Goal: Task Accomplishment & Management: Use online tool/utility

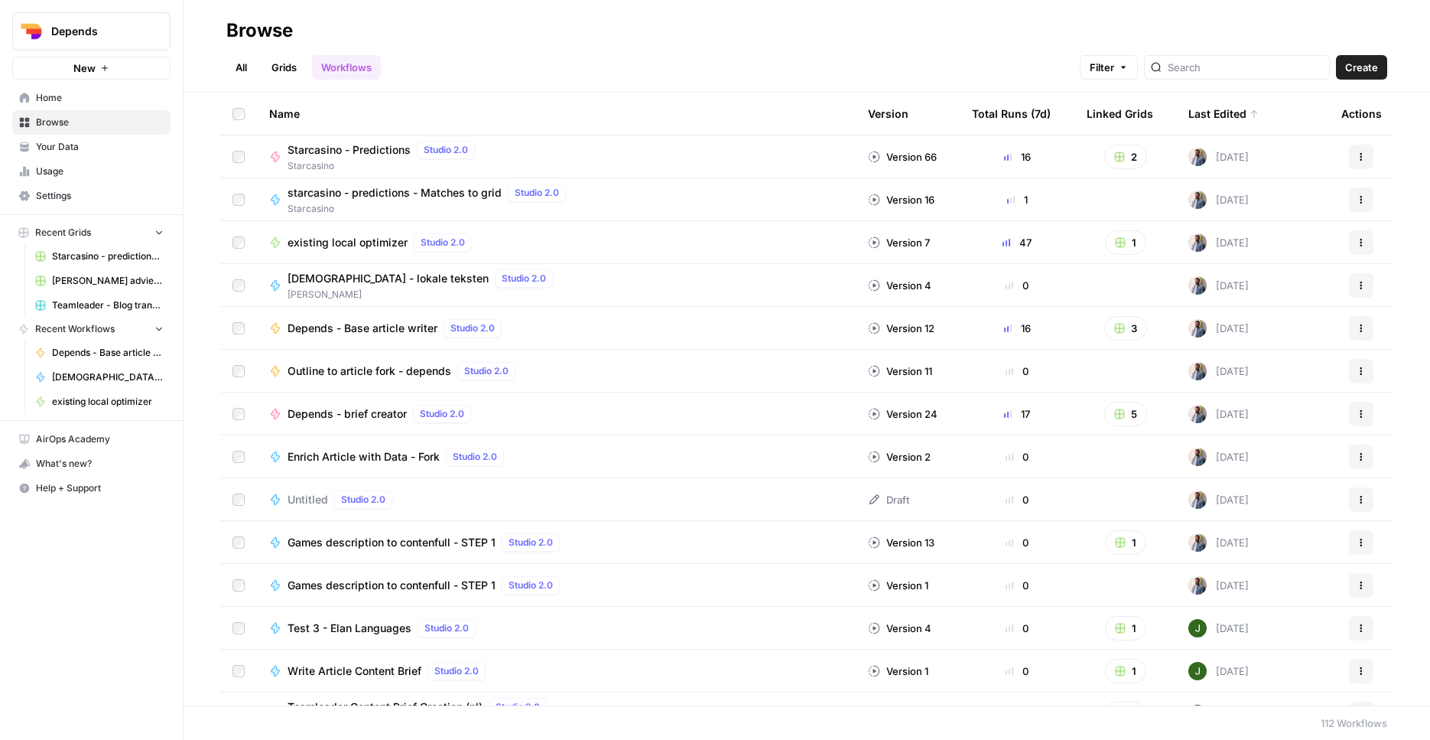
click at [114, 17] on button "Depends" at bounding box center [91, 31] width 158 height 38
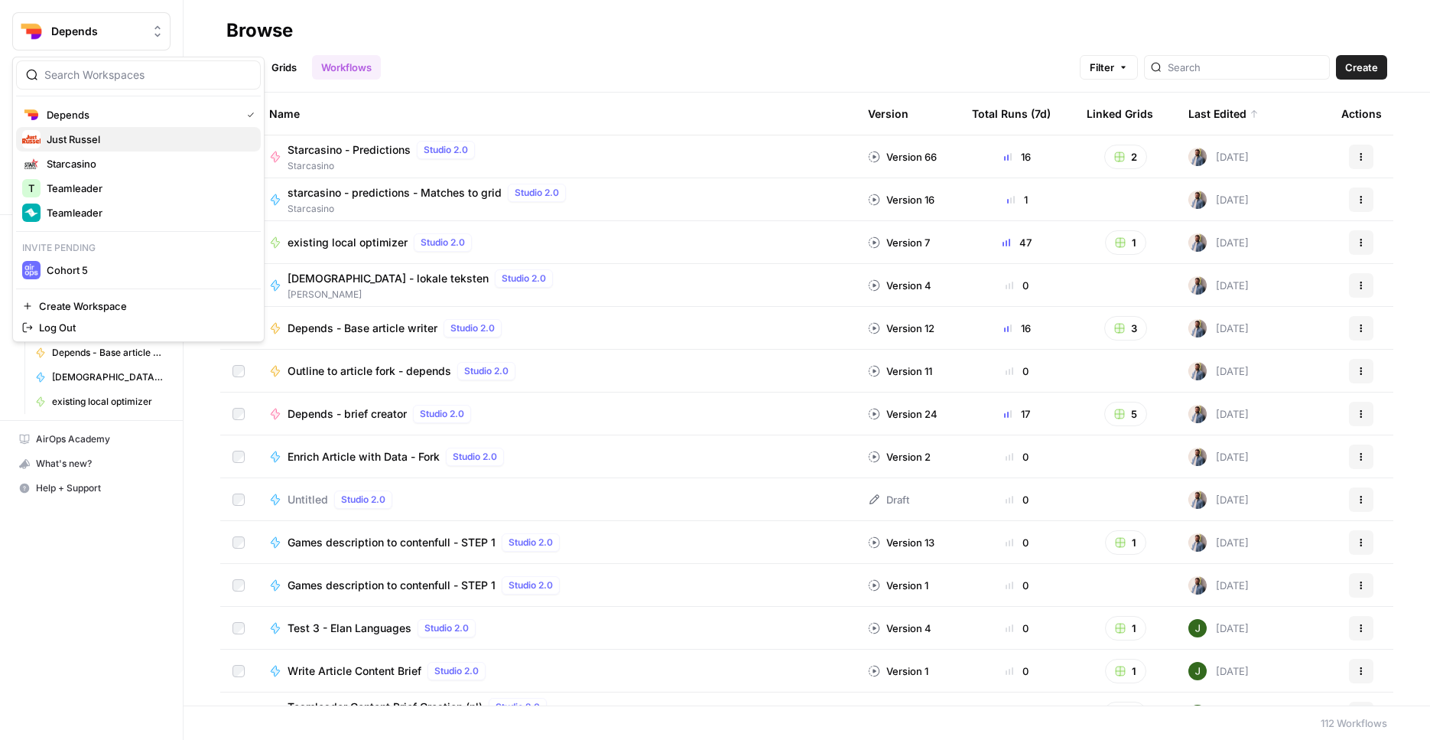
click at [150, 133] on span "Just Russel" at bounding box center [148, 139] width 202 height 15
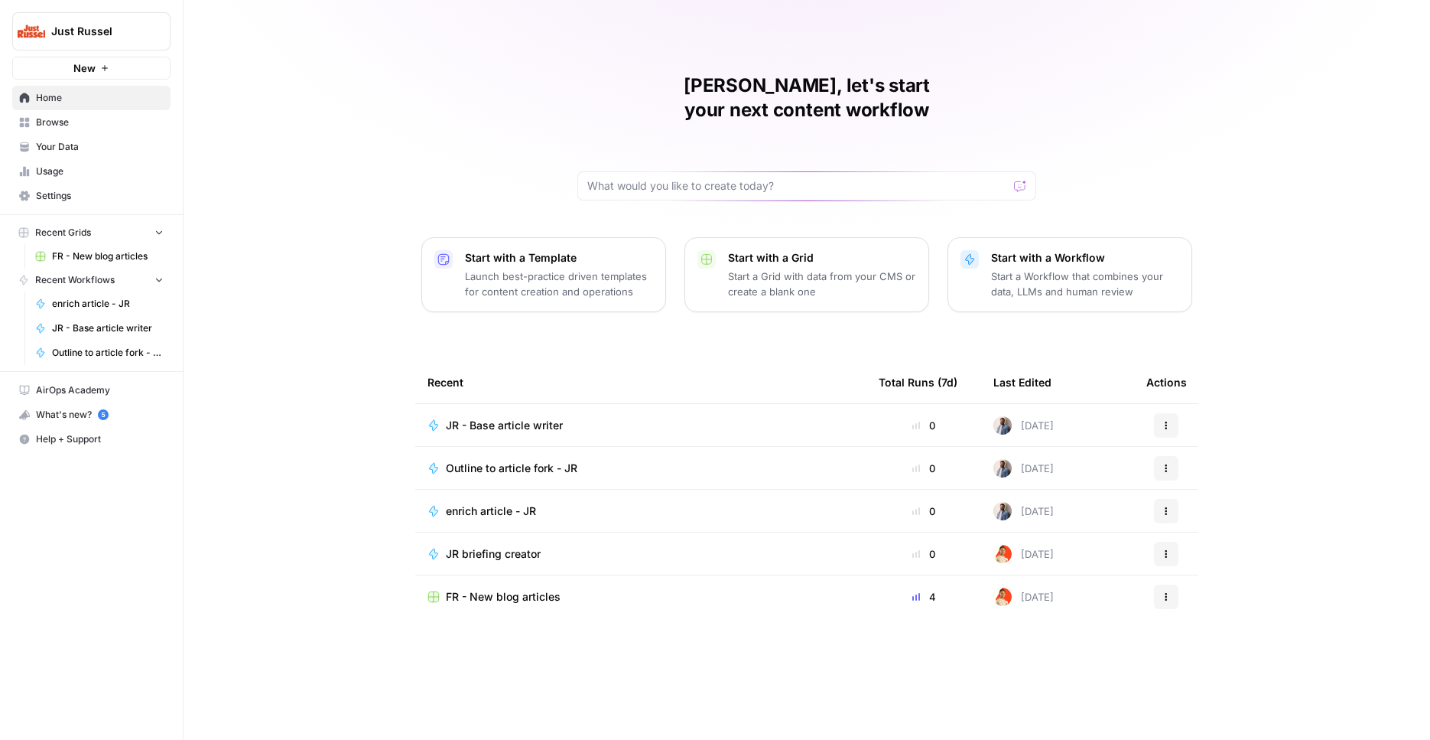
click at [515, 589] on span "FR - New blog articles" at bounding box center [503, 596] width 115 height 15
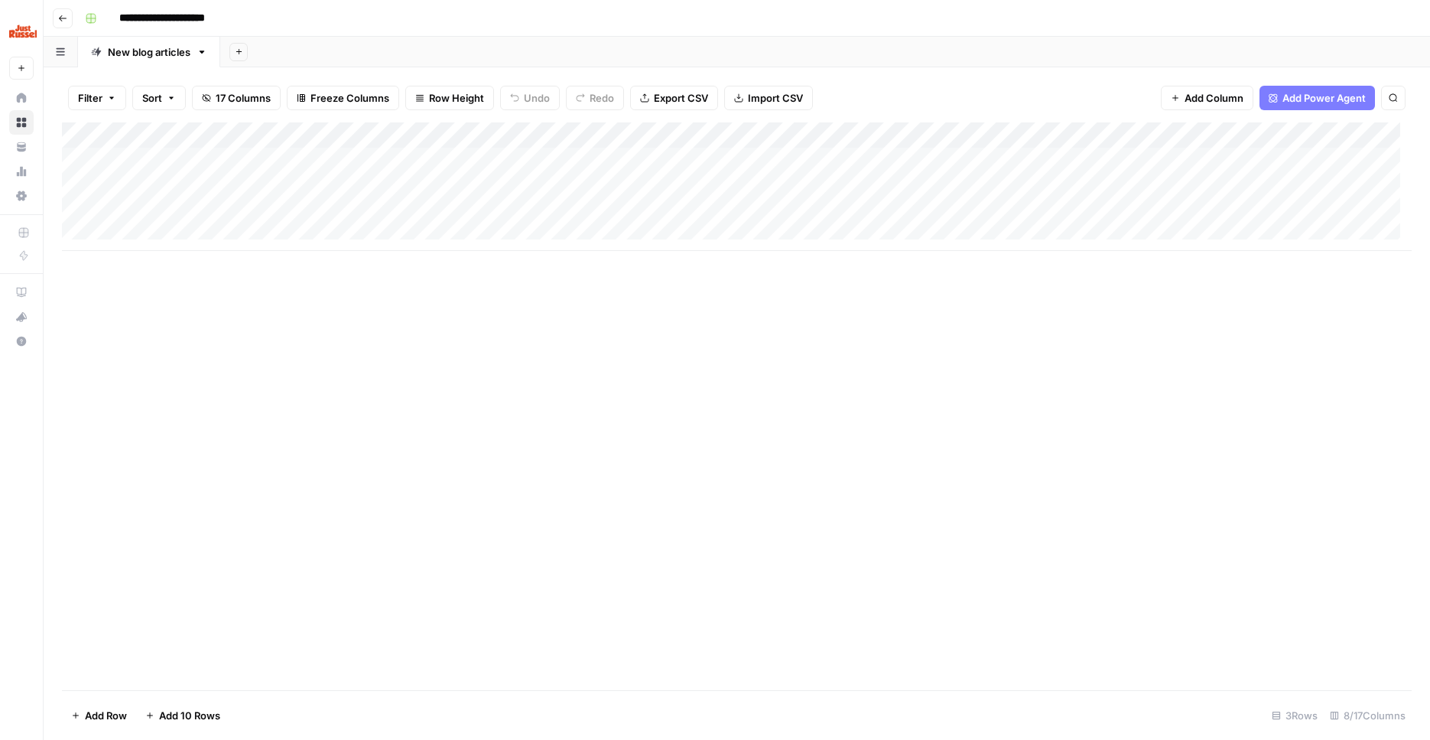
click at [470, 397] on div "Add Column" at bounding box center [737, 405] width 1350 height 567
drag, startPoint x: 1097, startPoint y: 244, endPoint x: 1165, endPoint y: 236, distance: 67.7
click at [1165, 236] on div "Add Column" at bounding box center [737, 186] width 1350 height 128
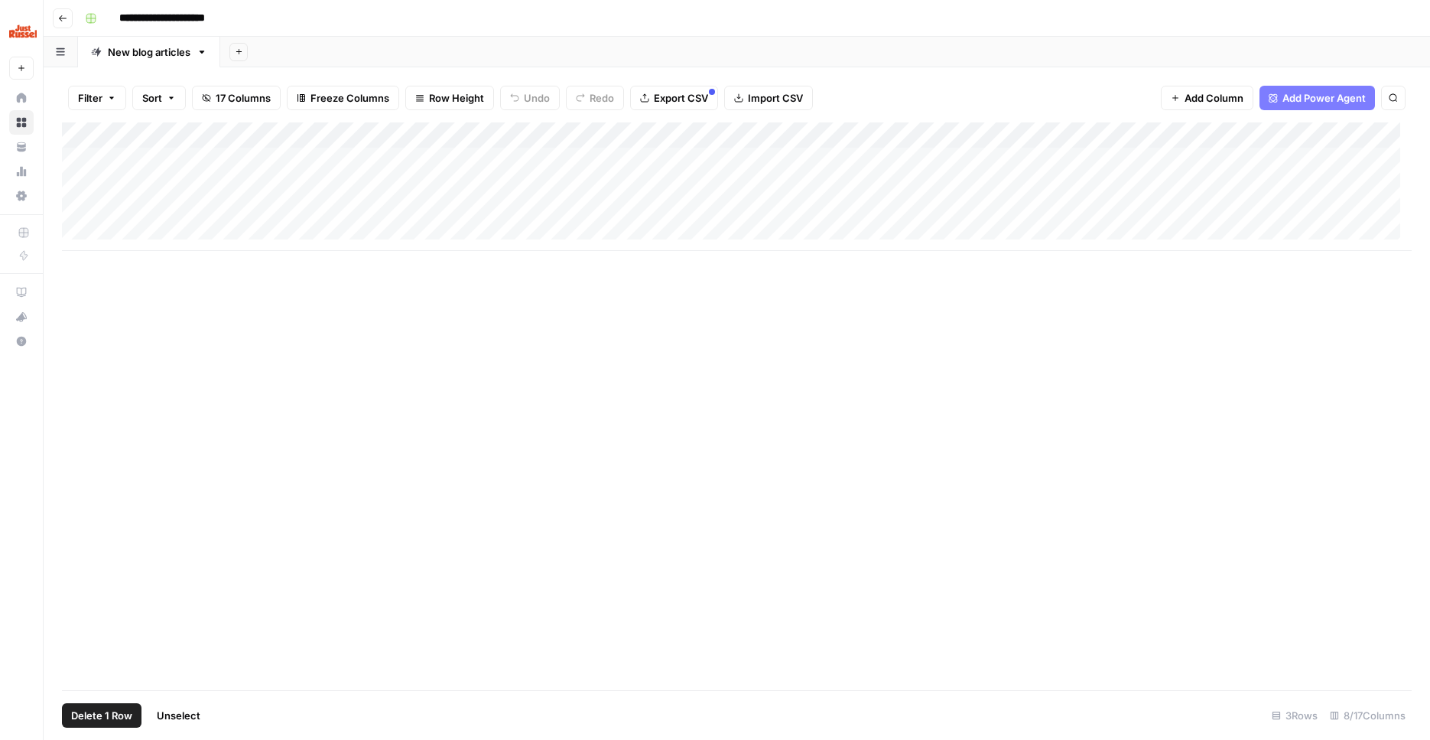
click at [80, 156] on div "Add Column" at bounding box center [737, 186] width 1350 height 128
click at [78, 158] on div "Add Column" at bounding box center [737, 186] width 1350 height 128
click at [983, 181] on div "Add Column" at bounding box center [737, 186] width 1350 height 128
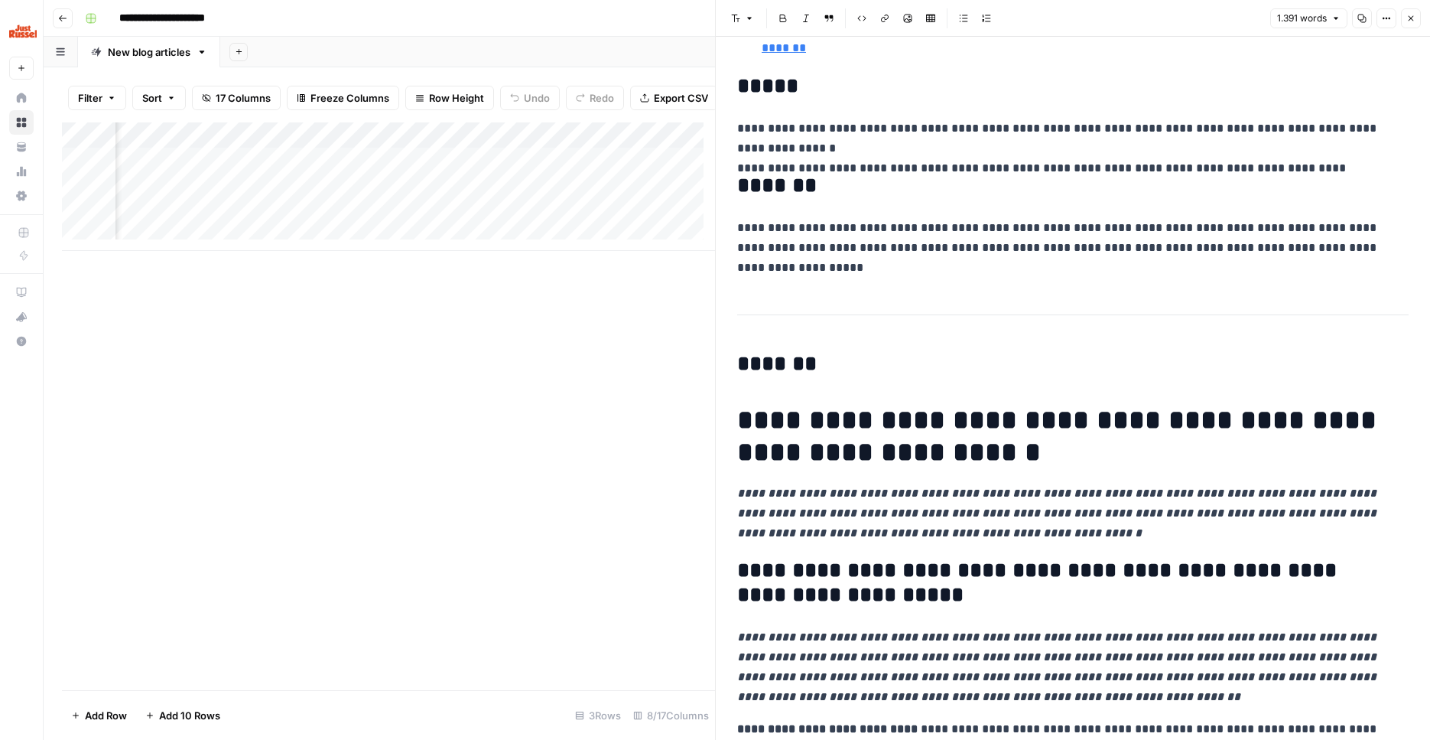
scroll to position [2810, 0]
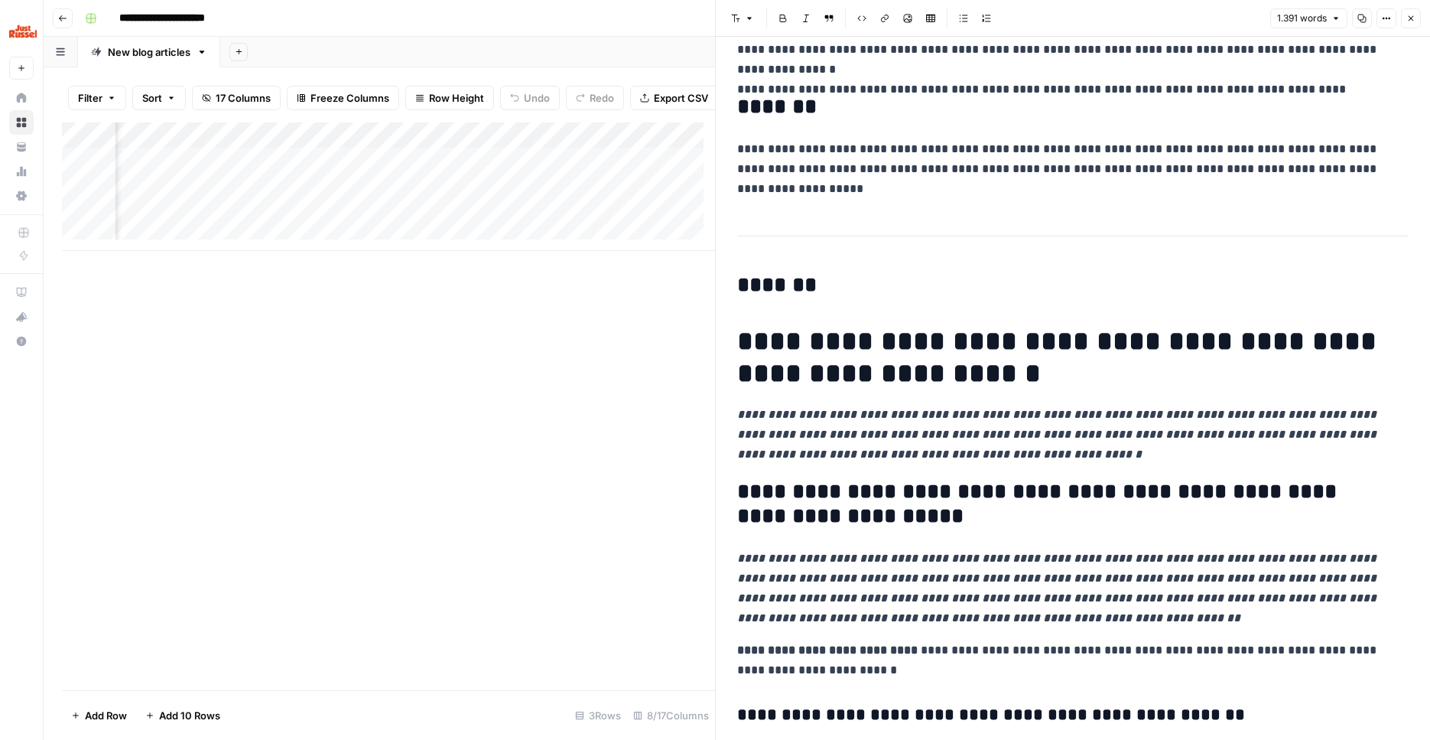
click at [1404, 20] on button "Close" at bounding box center [1411, 18] width 20 height 20
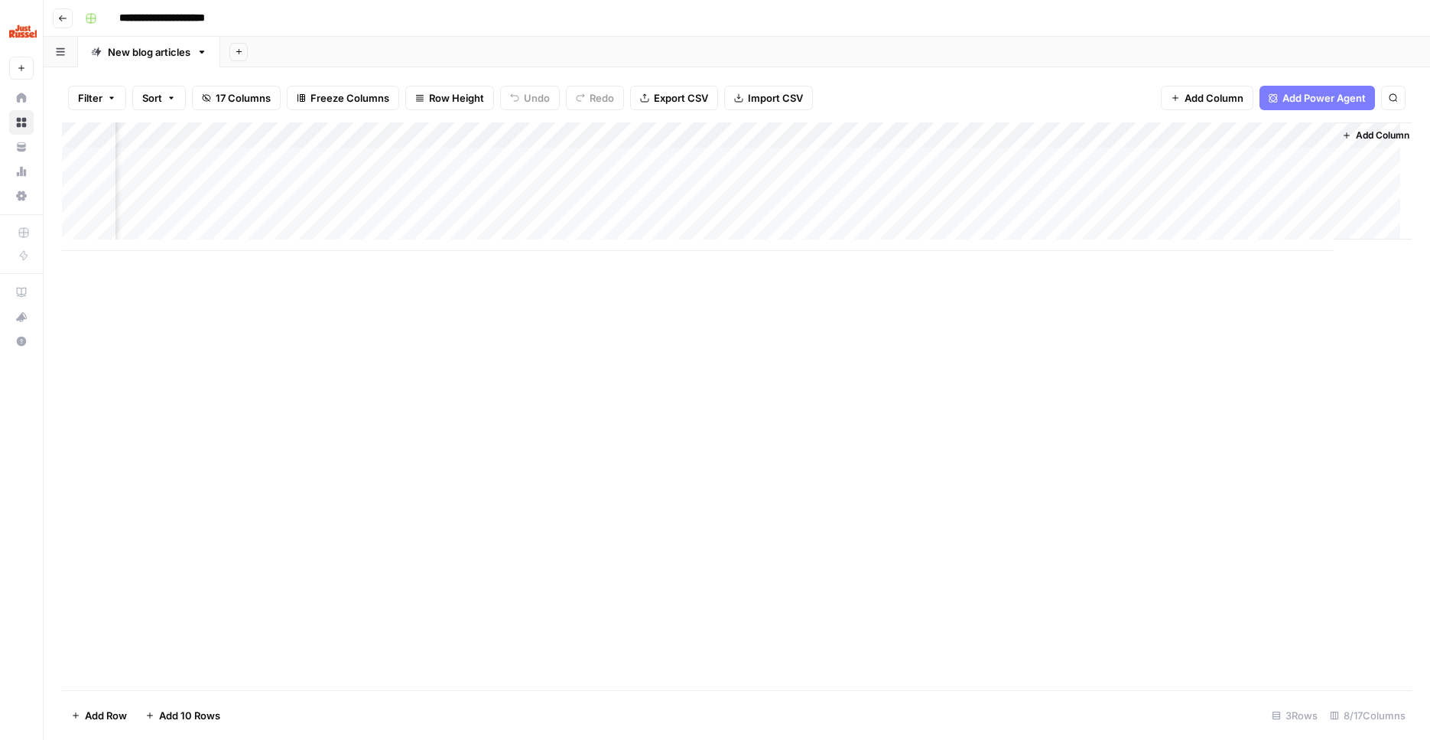
scroll to position [0, 134]
click at [1268, 185] on div "Add Column" at bounding box center [737, 186] width 1350 height 128
click at [1302, 137] on div "Add Column" at bounding box center [737, 186] width 1350 height 128
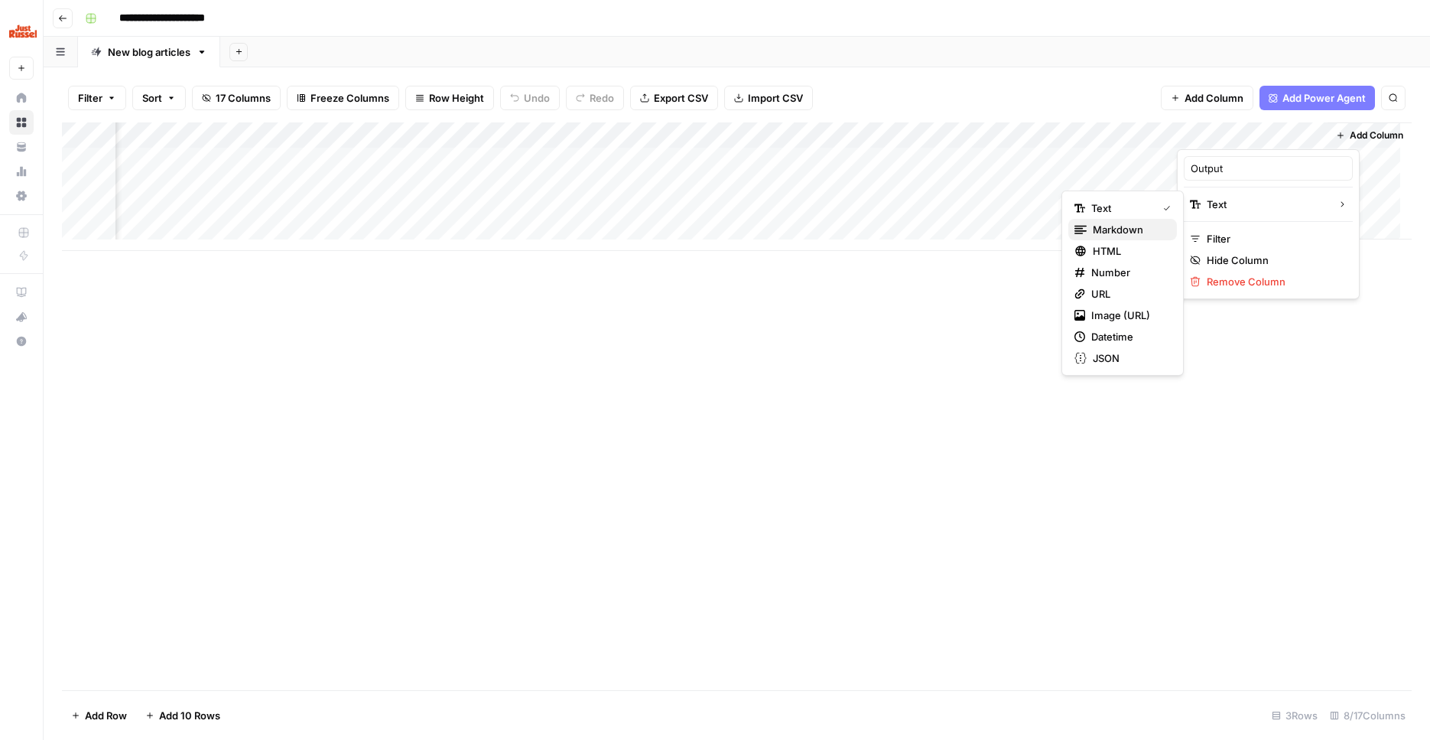
drag, startPoint x: 1101, startPoint y: 228, endPoint x: 1136, endPoint y: 221, distance: 35.8
click at [1101, 228] on span "Markdown" at bounding box center [1129, 229] width 72 height 15
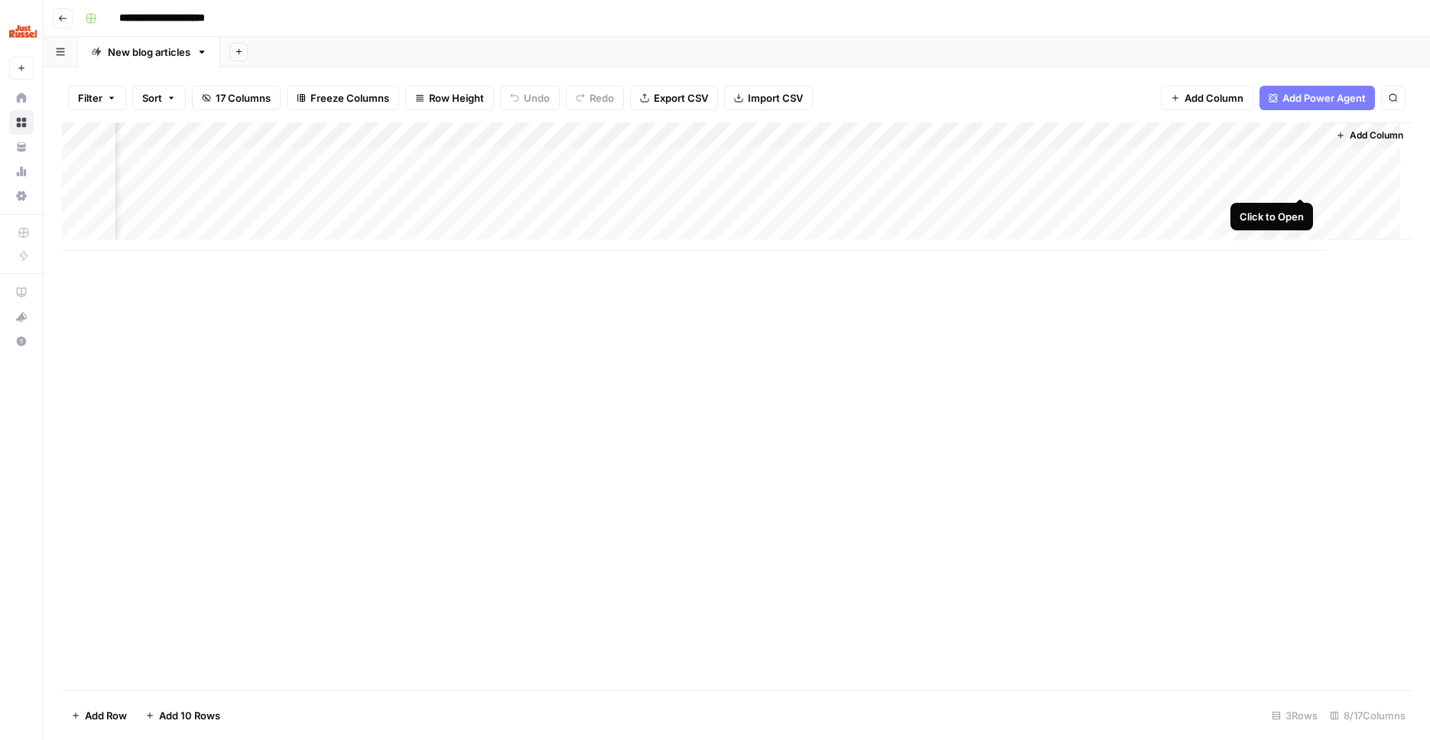
click at [1302, 185] on div "Add Column" at bounding box center [737, 186] width 1350 height 128
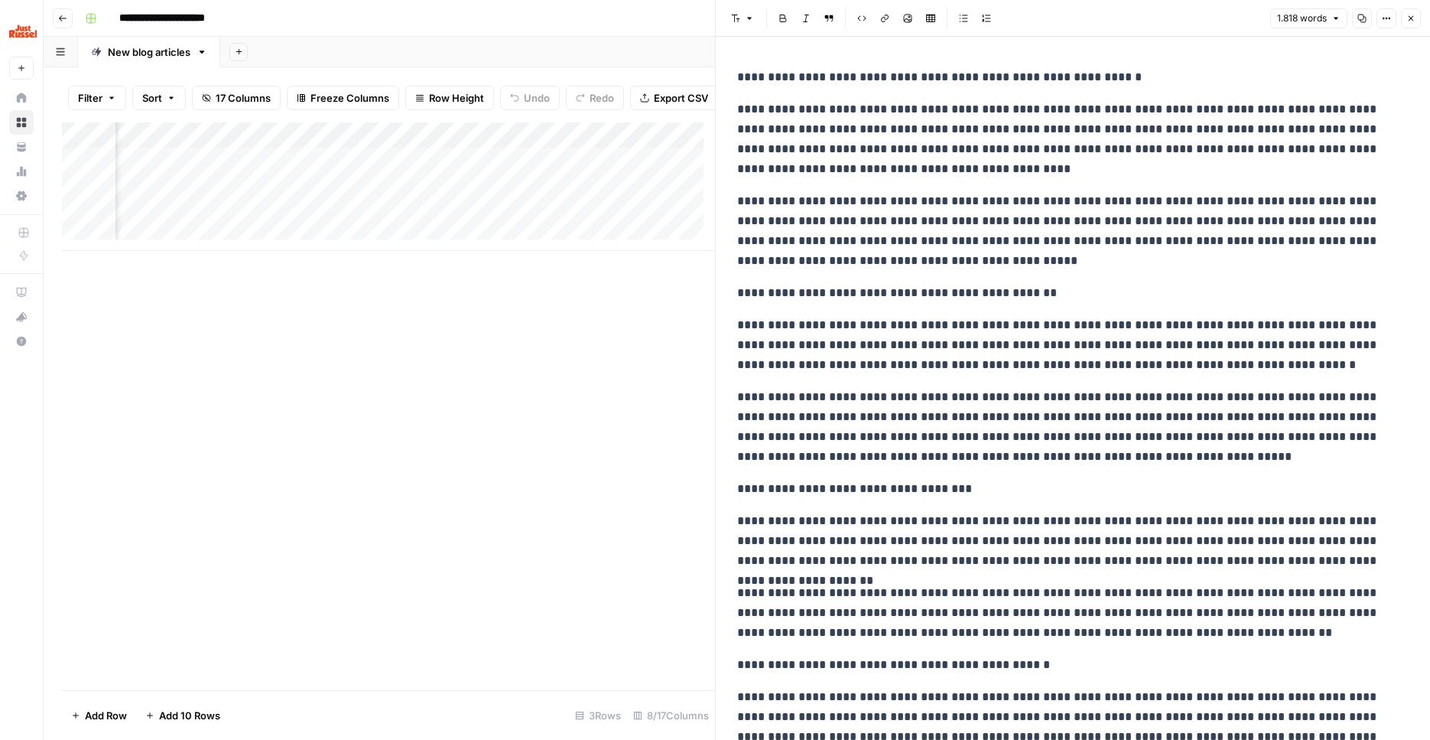
click at [1404, 11] on button "Close" at bounding box center [1411, 18] width 20 height 20
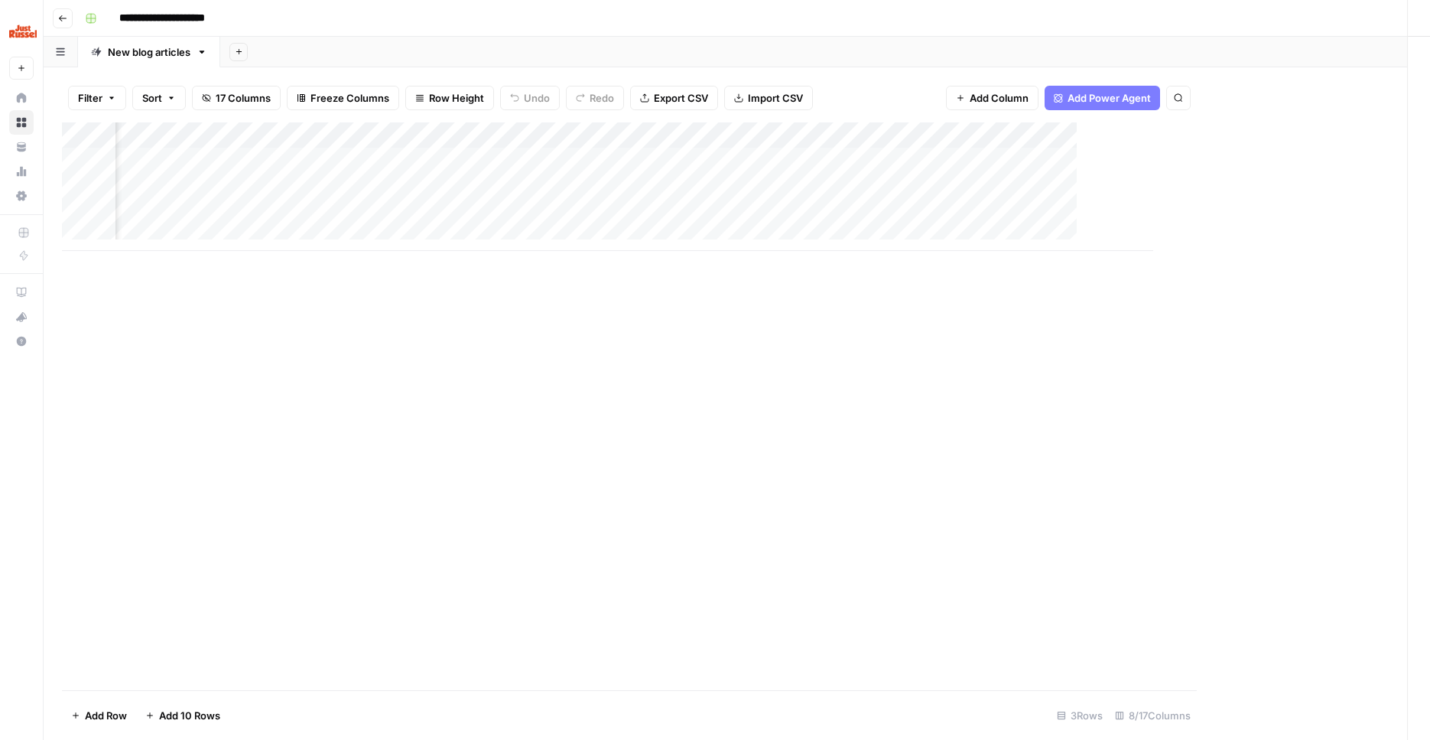
scroll to position [0, 115]
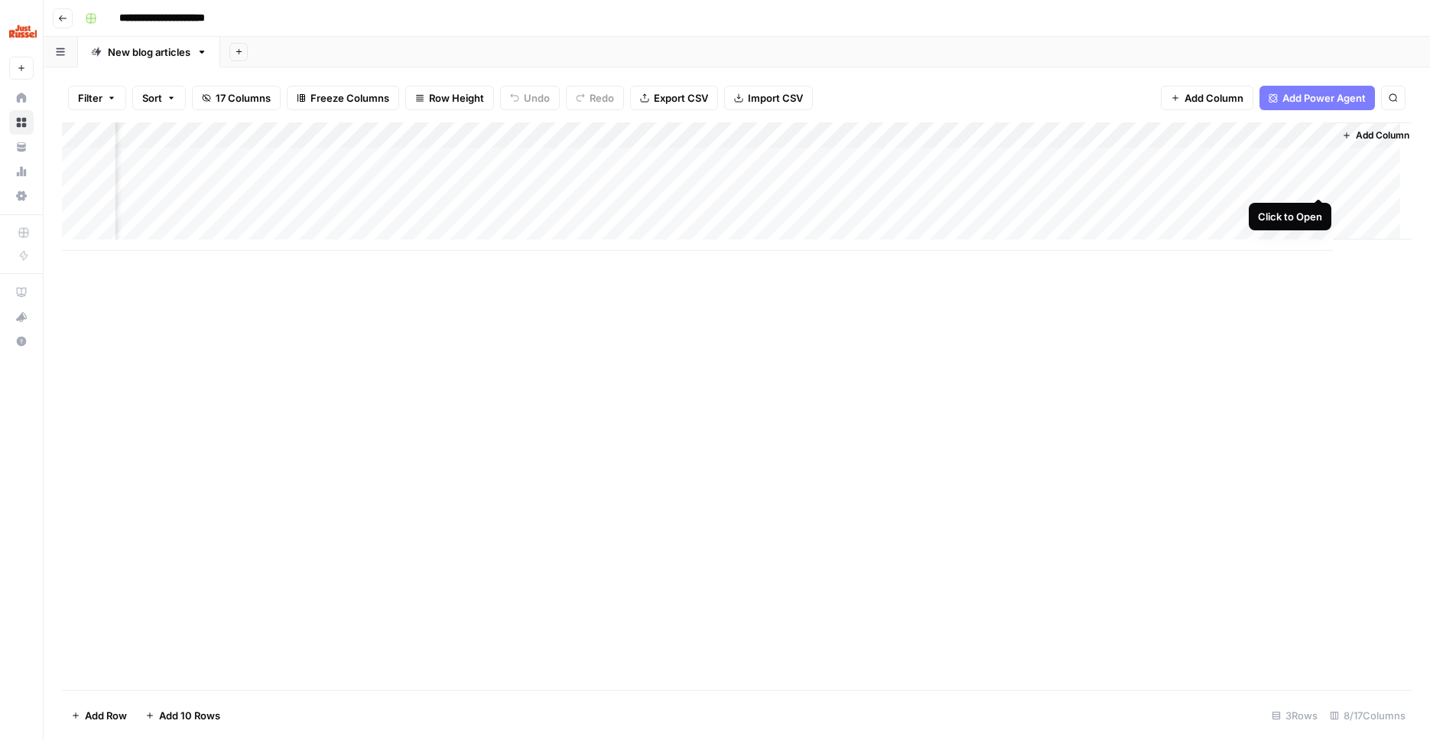
click at [1324, 179] on div "Add Column" at bounding box center [737, 186] width 1350 height 128
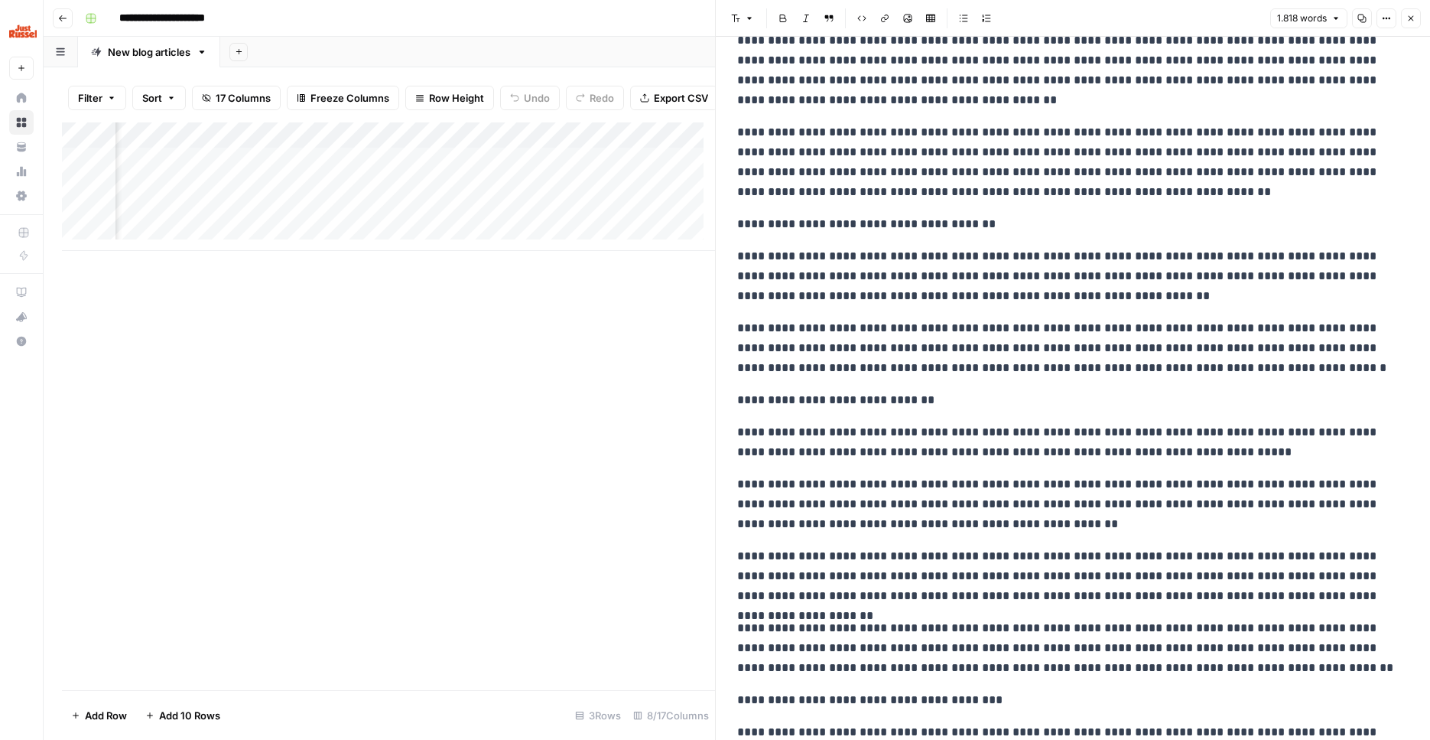
scroll to position [2583, 0]
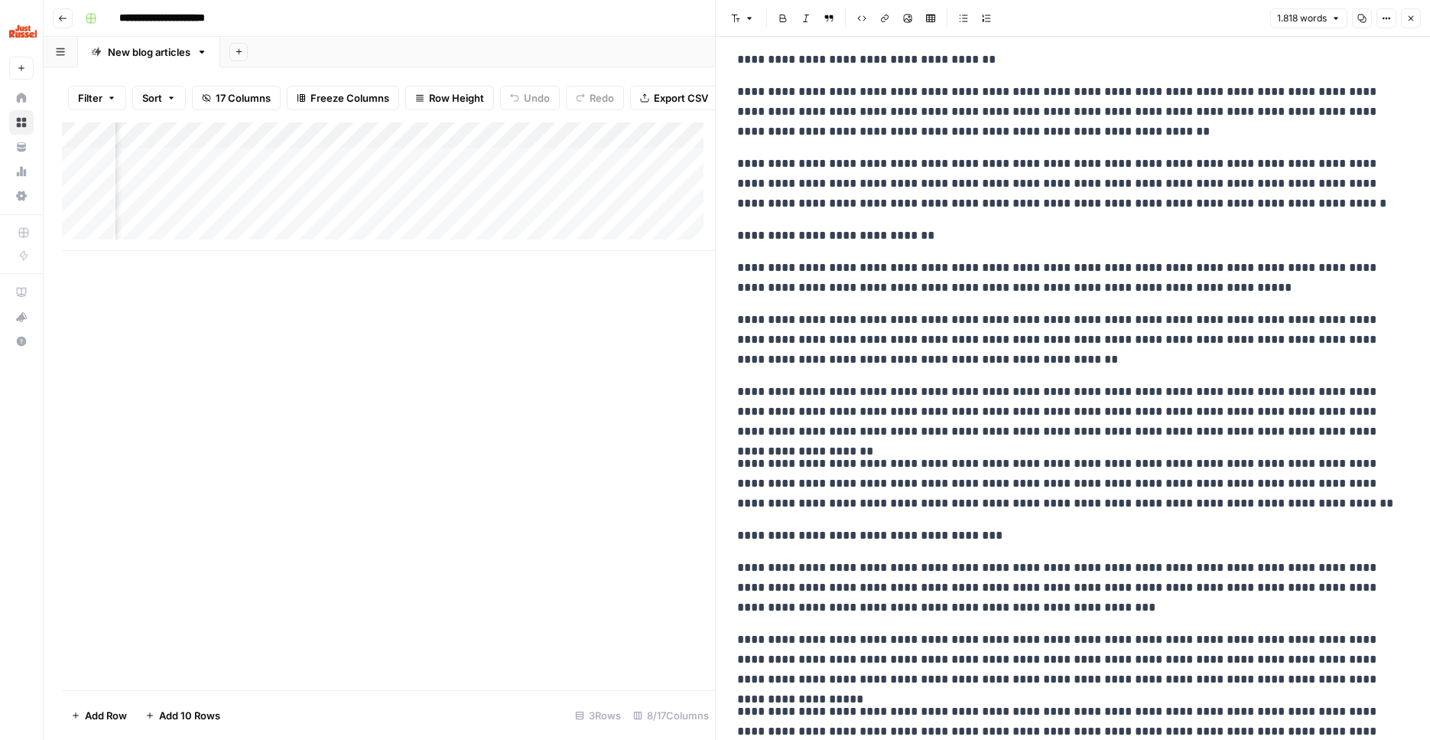
click at [1412, 20] on icon "button" at bounding box center [1410, 18] width 9 height 9
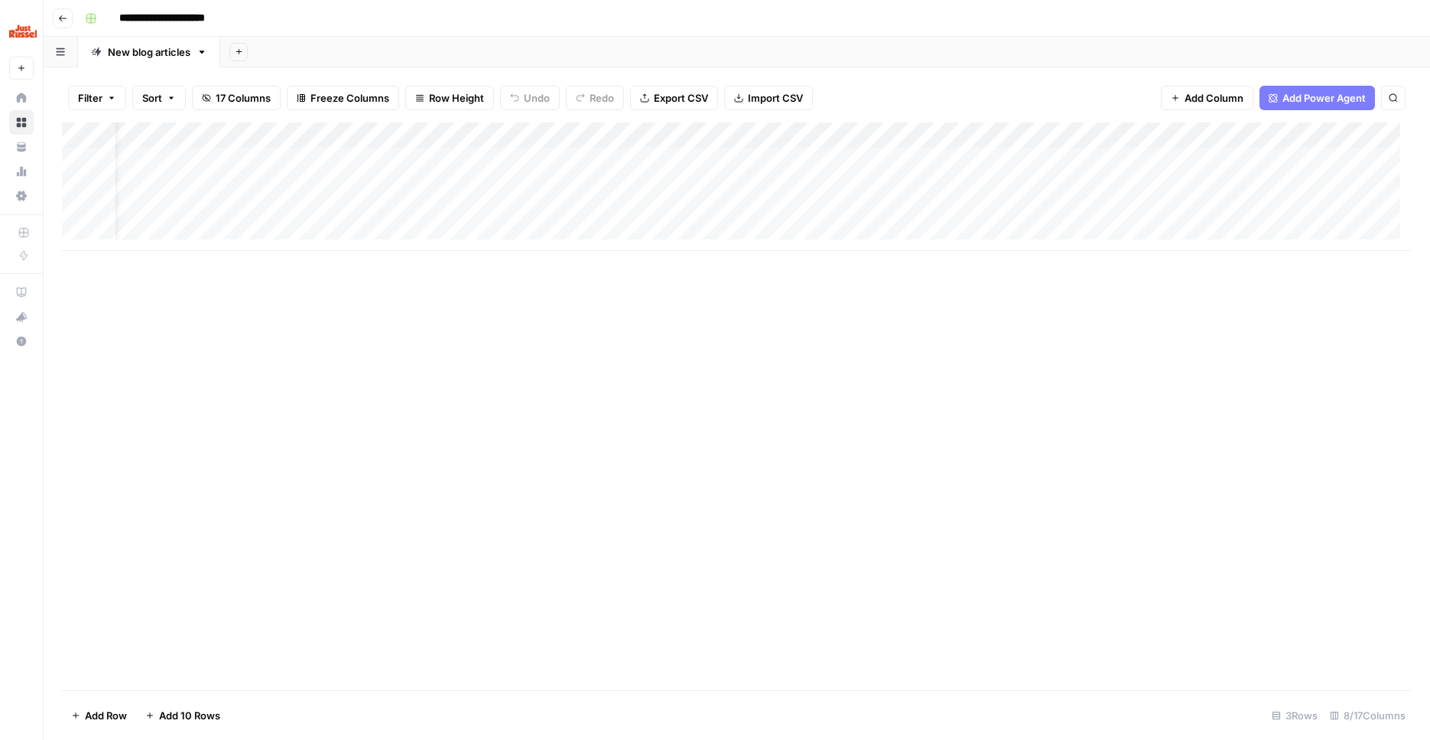
scroll to position [0, 134]
click at [990, 383] on div "Add Column" at bounding box center [737, 405] width 1350 height 567
click at [1146, 132] on div "Add Column" at bounding box center [737, 186] width 1350 height 128
click at [879, 320] on div "Add Column" at bounding box center [737, 405] width 1350 height 567
click at [1146, 133] on div "Add Column" at bounding box center [737, 186] width 1350 height 128
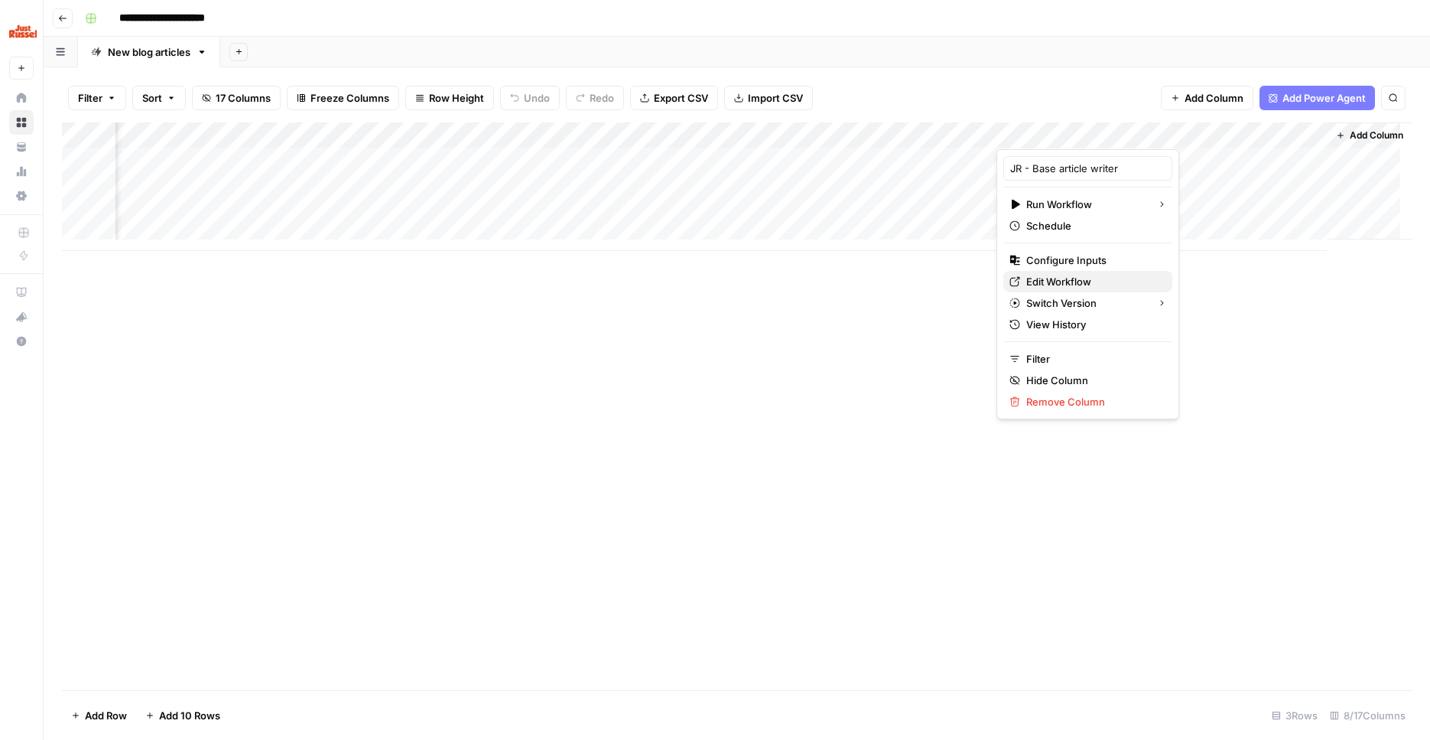
click at [1073, 288] on span "Edit Workflow" at bounding box center [1093, 281] width 134 height 15
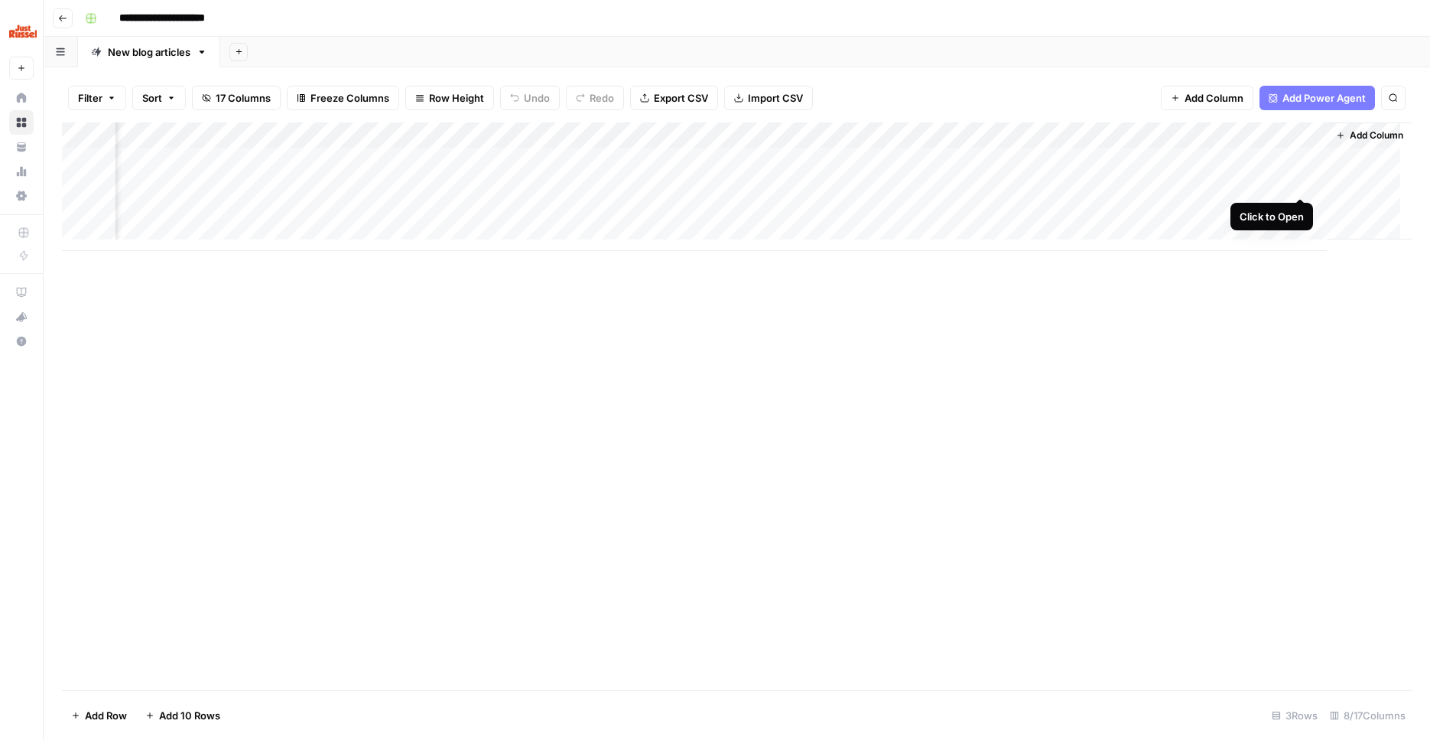
click at [1299, 181] on div "Add Column" at bounding box center [737, 186] width 1350 height 128
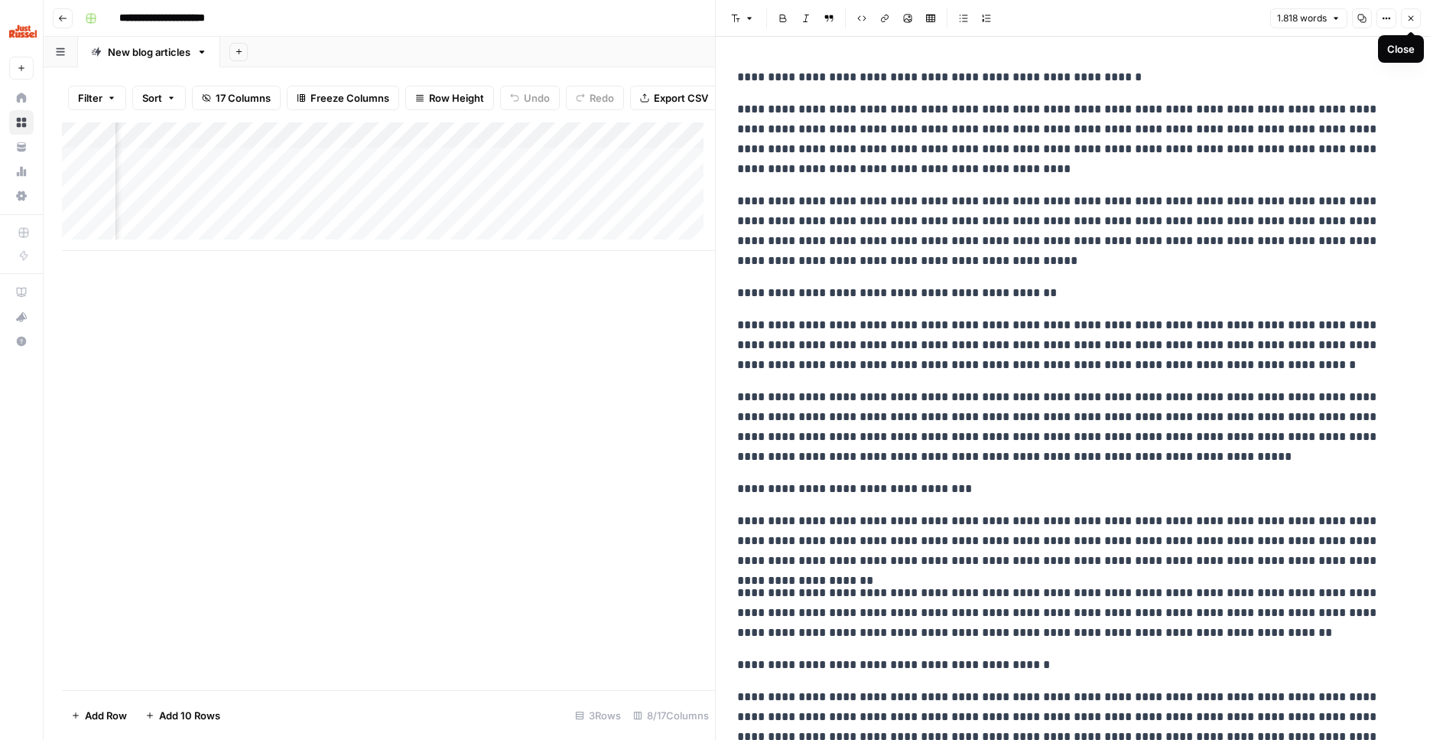
click at [1409, 17] on icon "button" at bounding box center [1411, 18] width 5 height 5
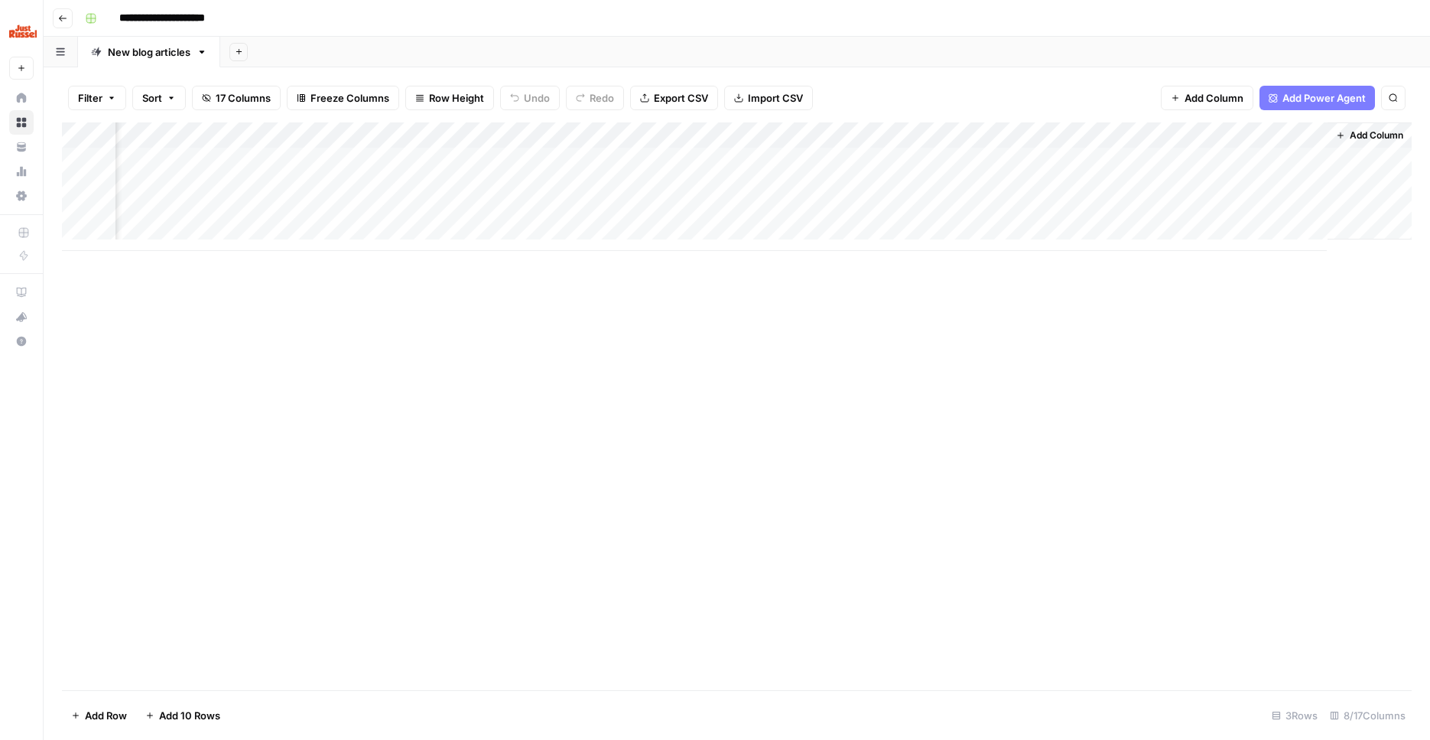
scroll to position [0, 115]
click at [1163, 184] on div "Add Column" at bounding box center [737, 186] width 1350 height 128
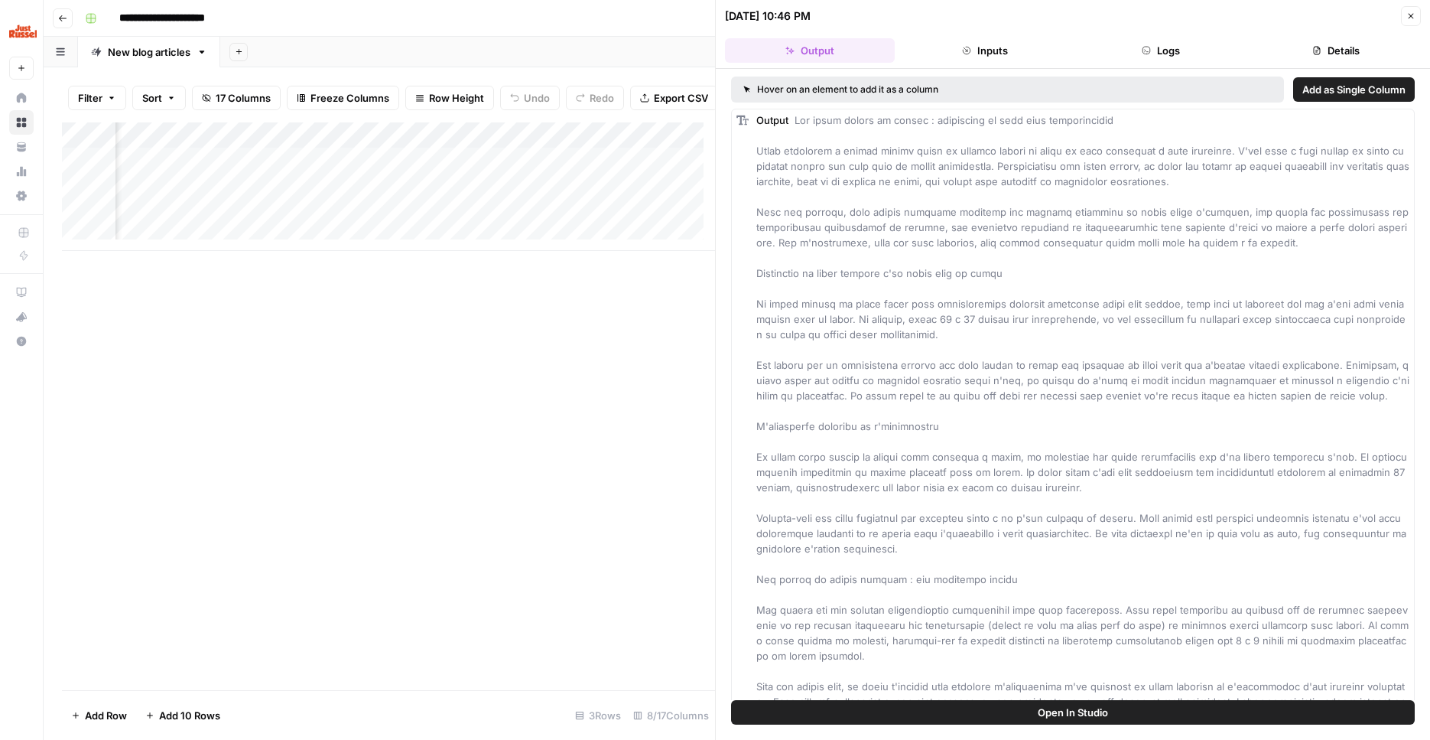
click at [1412, 19] on icon "button" at bounding box center [1410, 15] width 9 height 9
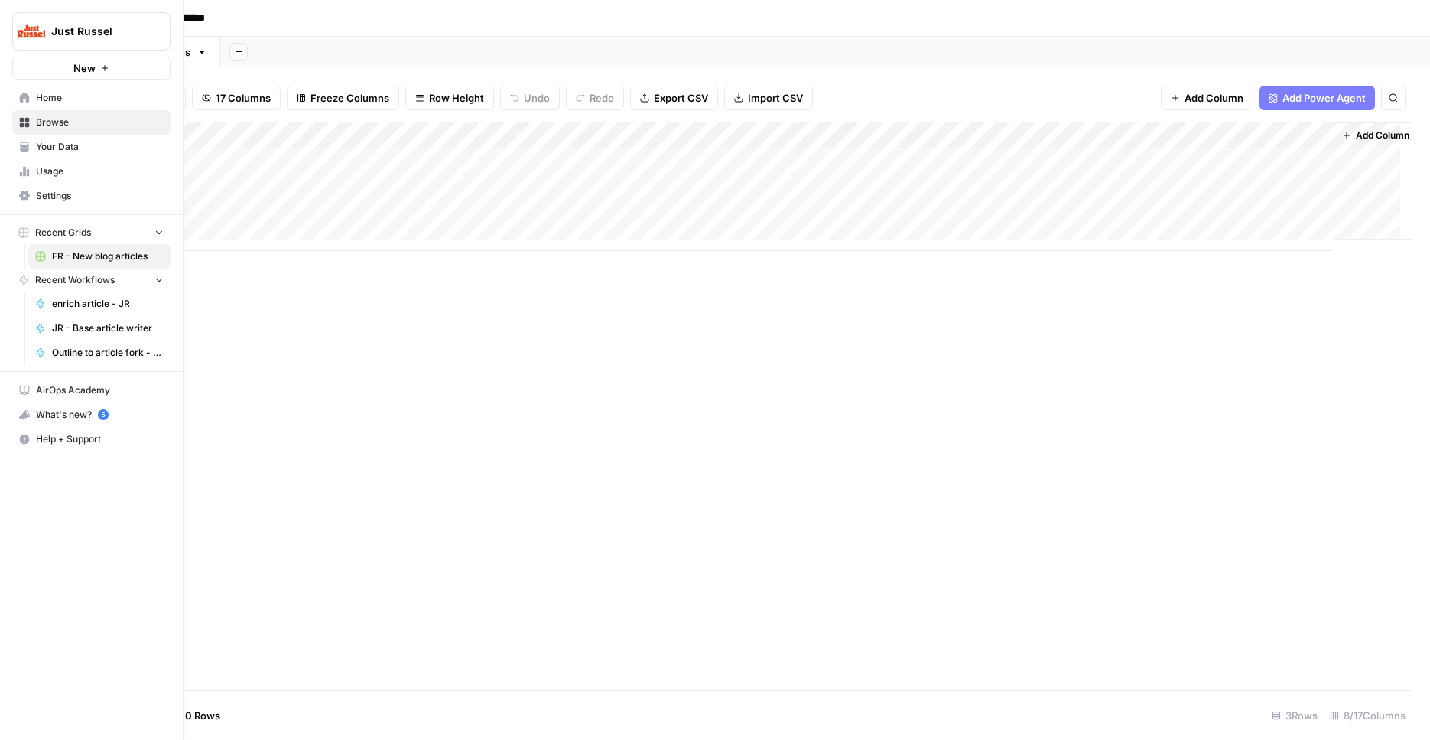
click at [31, 92] on link "Home" at bounding box center [91, 98] width 158 height 24
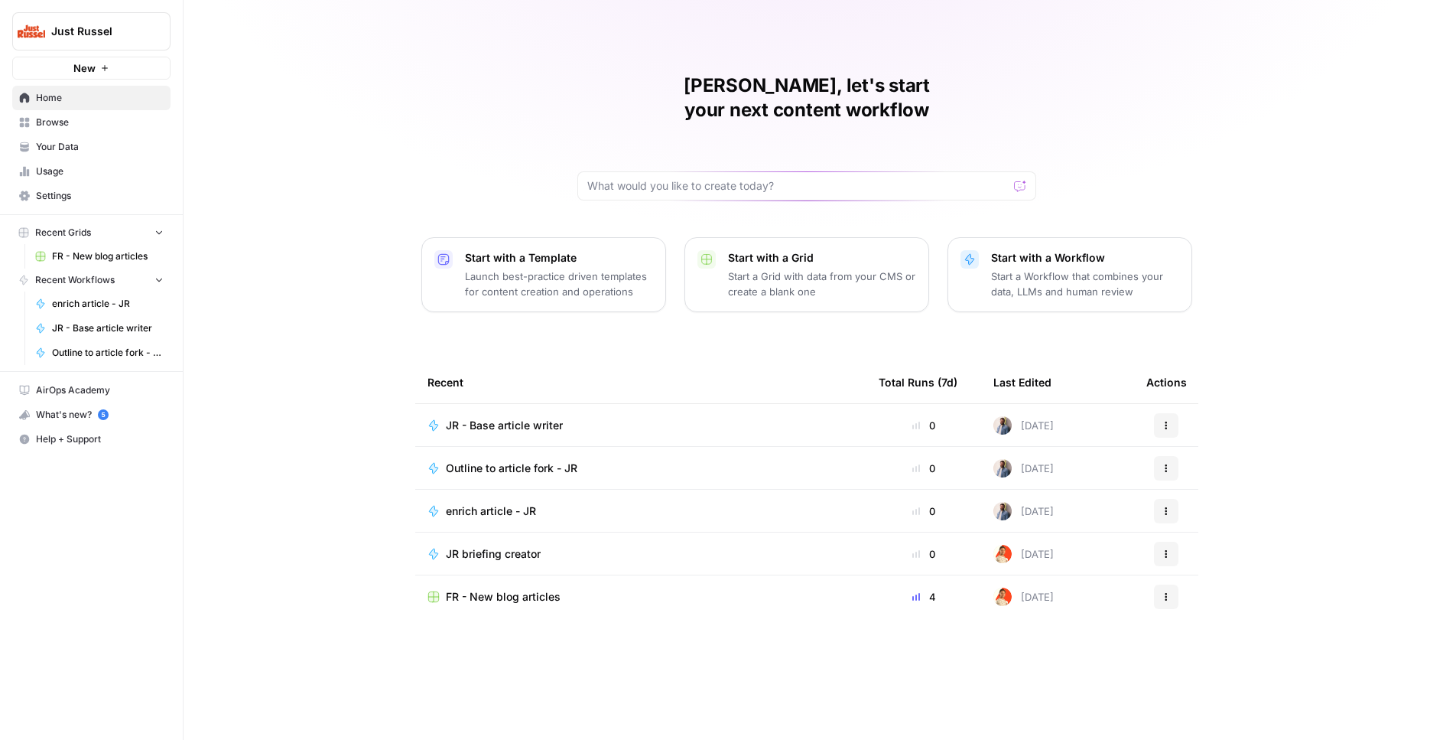
click at [73, 149] on span "Your Data" at bounding box center [100, 147] width 128 height 14
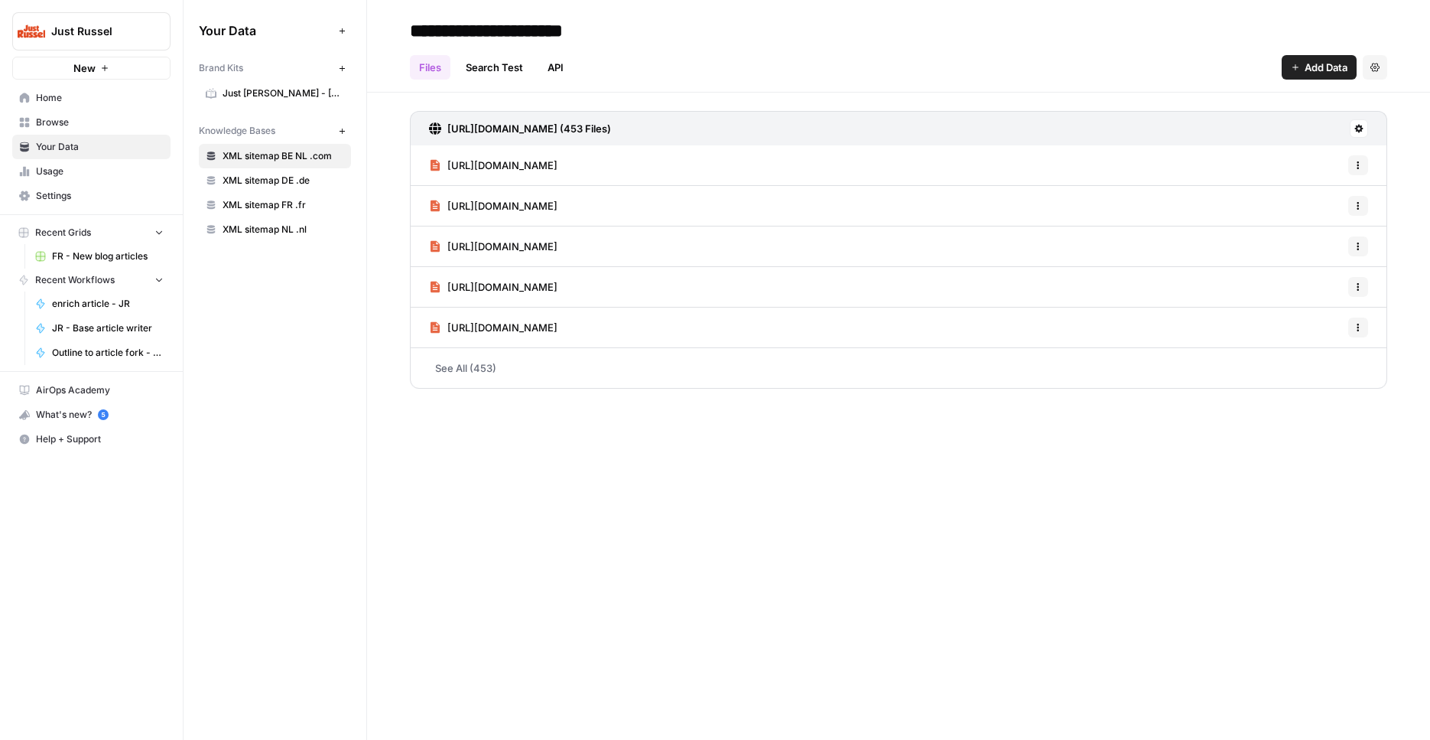
click at [288, 97] on span "Just [PERSON_NAME] - [GEOGRAPHIC_DATA]-FR" at bounding box center [284, 93] width 122 height 14
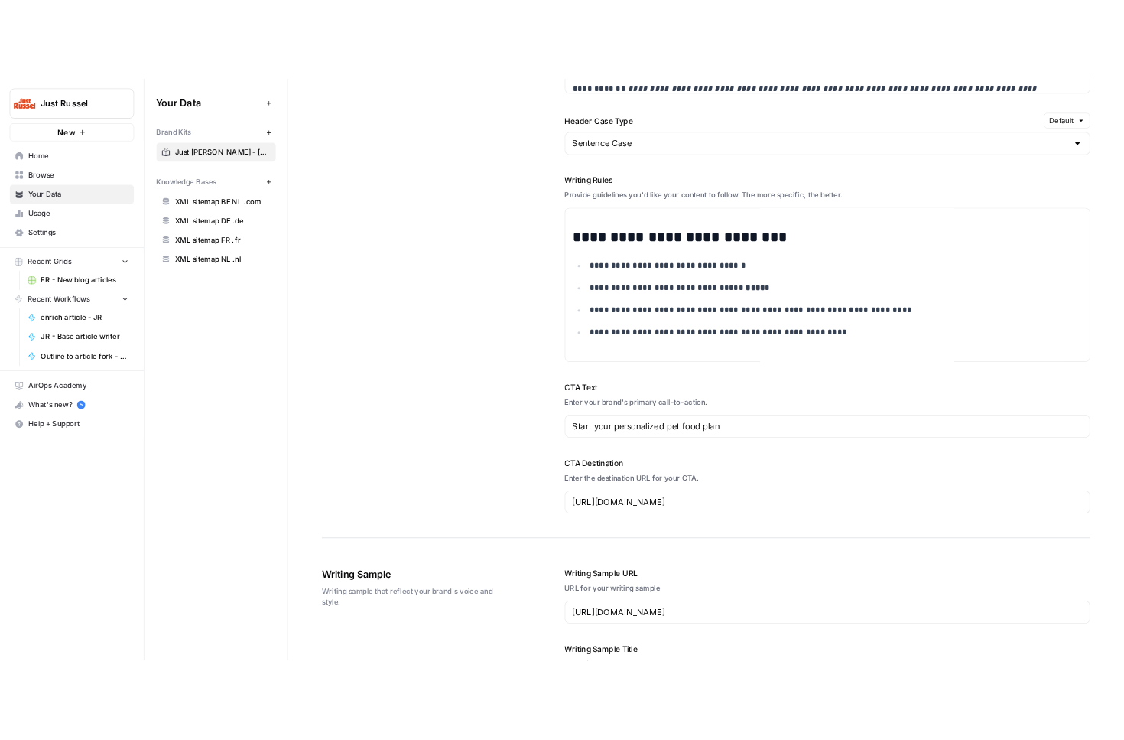
scroll to position [1829, 0]
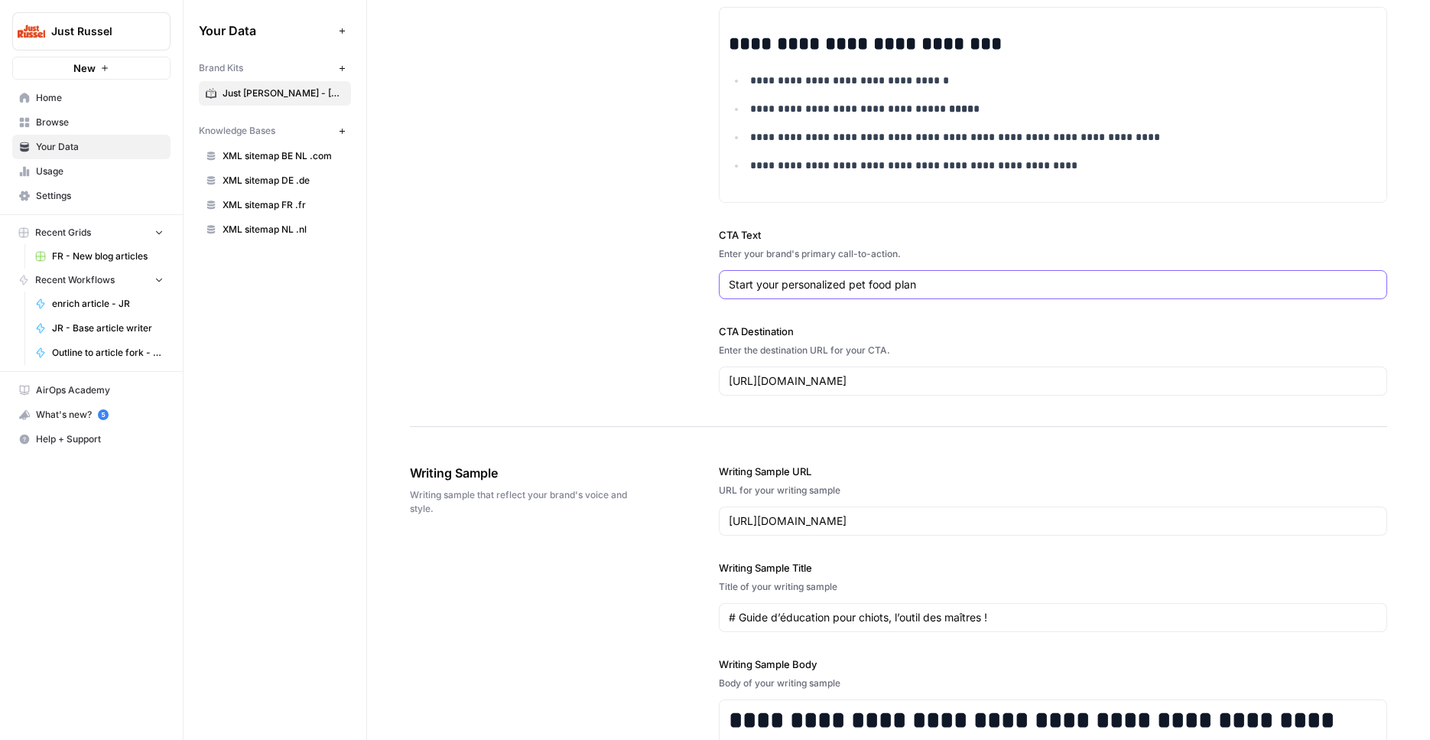
click at [797, 282] on input "Start your personalized pet food plan" at bounding box center [1053, 284] width 649 height 15
click at [798, 282] on input "Start your personalized pet food plan" at bounding box center [1053, 284] width 649 height 15
click at [734, 234] on label "CTA Text" at bounding box center [1053, 234] width 669 height 15
click at [734, 277] on input "Start your personalized pet food plan" at bounding box center [1053, 284] width 649 height 15
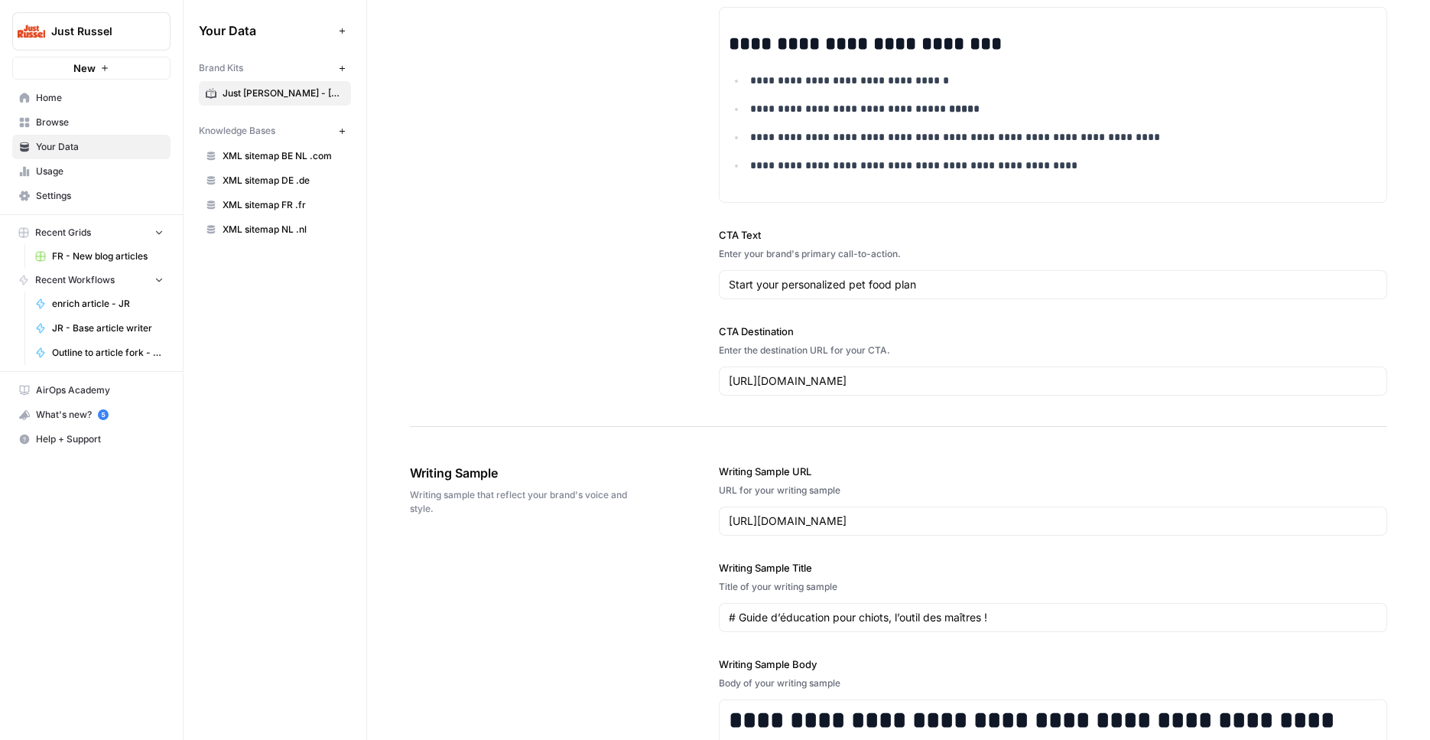
click at [734, 234] on label "CTA Text" at bounding box center [1053, 234] width 669 height 15
click at [734, 277] on input "Start your personalized pet food plan" at bounding box center [1053, 284] width 649 height 15
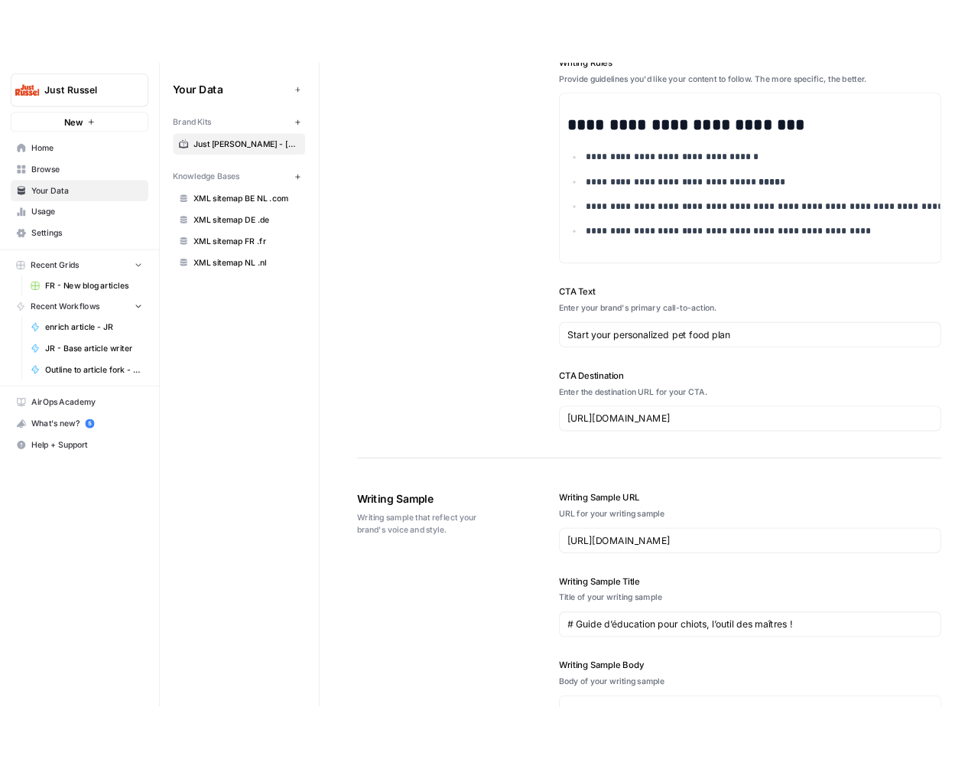
scroll to position [1343, 0]
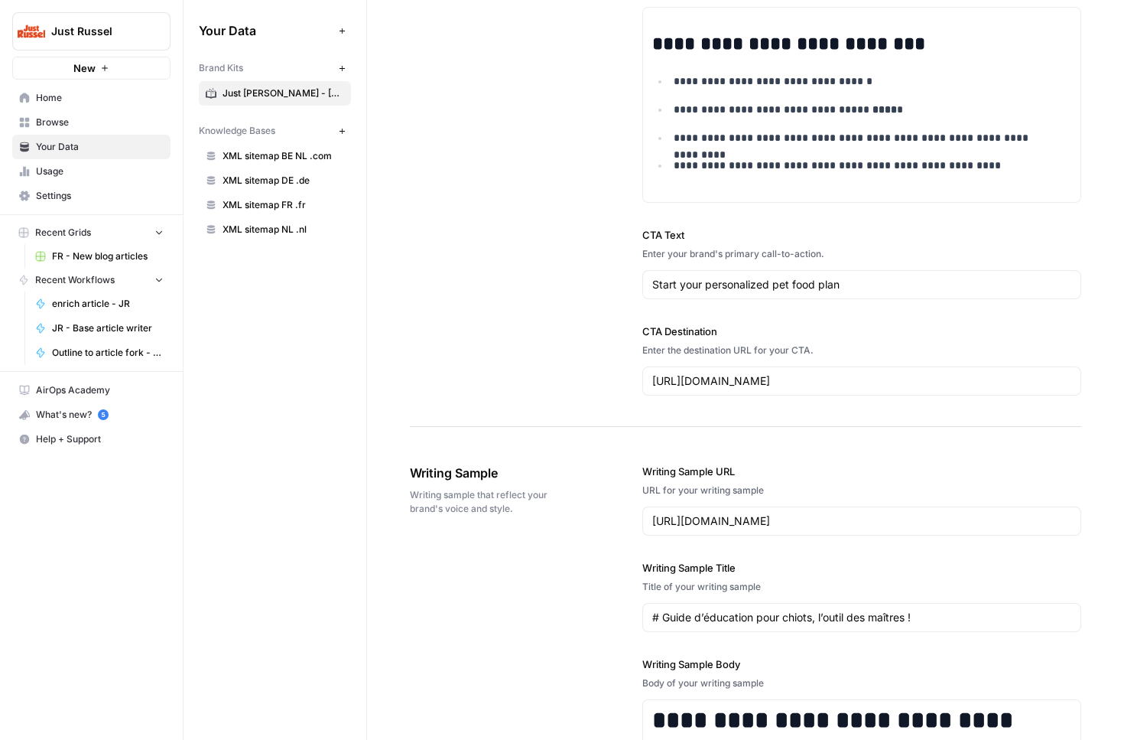
click at [125, 366] on div "Recent Grids FR - New blog articles Recent Workflows enrich article - [PERSON_N…" at bounding box center [91, 293] width 183 height 156
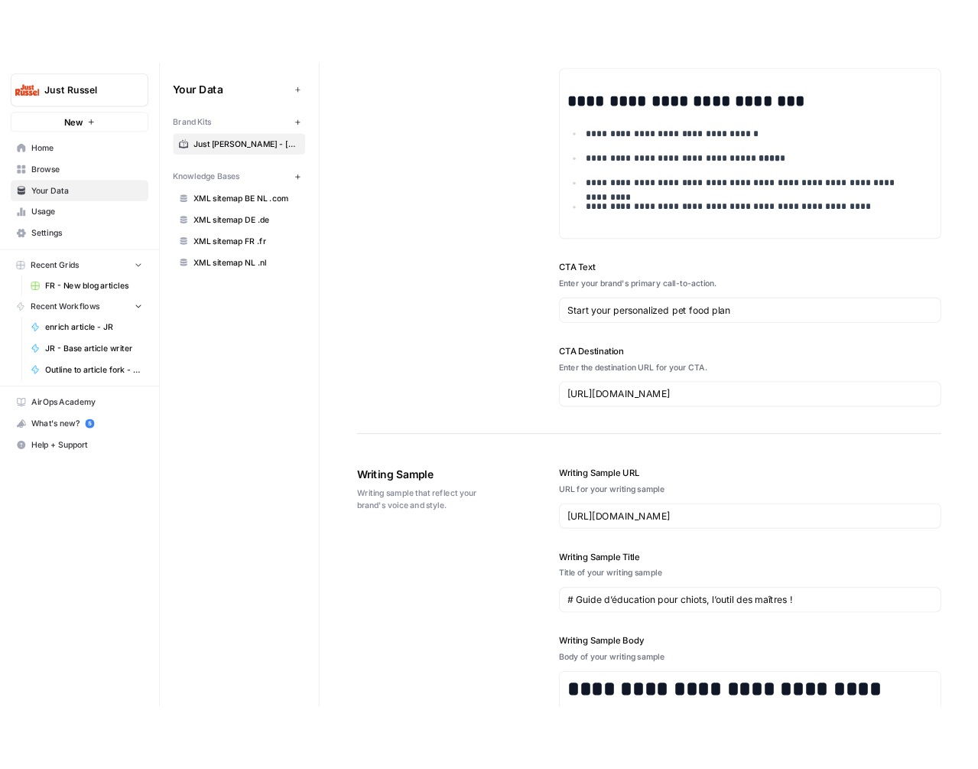
scroll to position [1465, 0]
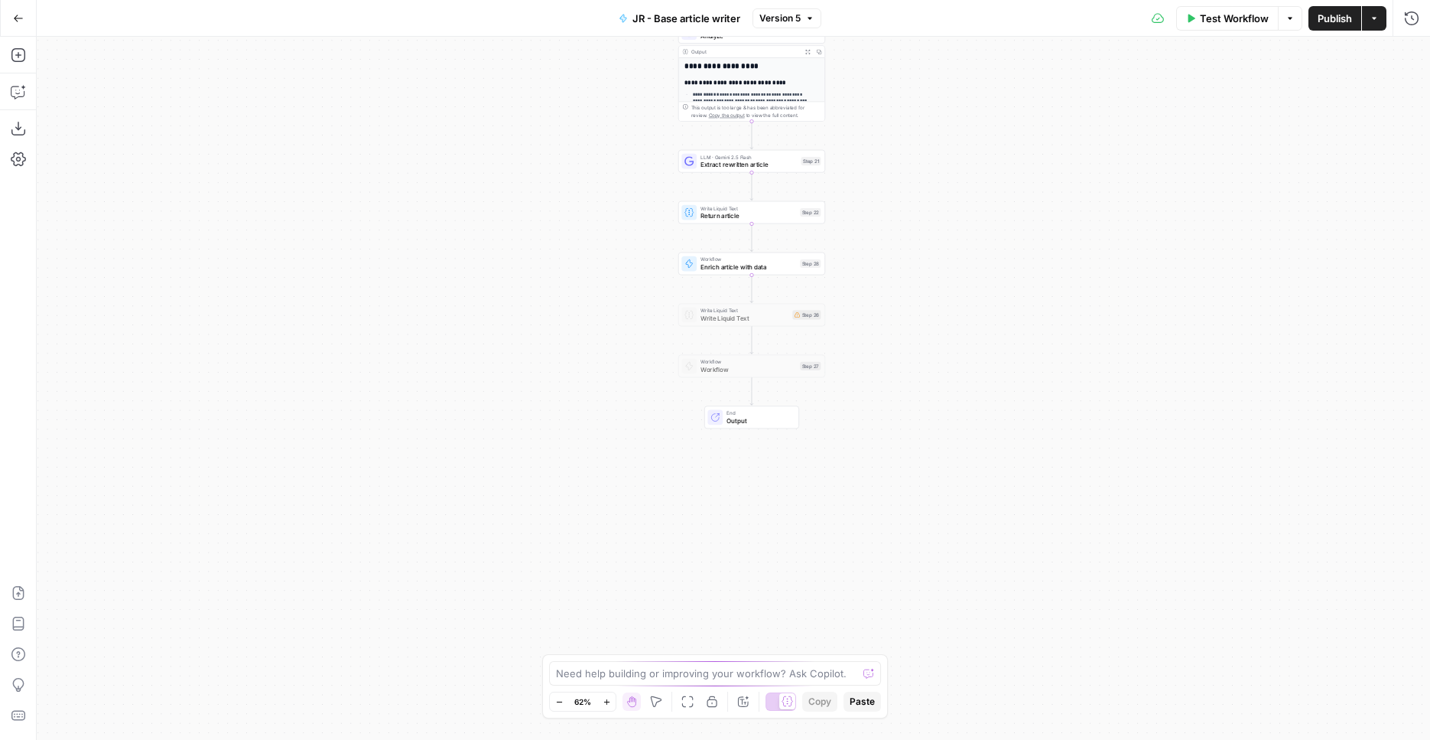
drag, startPoint x: 958, startPoint y: 524, endPoint x: 977, endPoint y: 245, distance: 279.0
click at [977, 245] on div "Workflow Set Inputs Inputs Workflow Outline to article fork - depends Step 23 P…" at bounding box center [733, 388] width 1393 height 703
click at [1416, 8] on button "Run History" at bounding box center [1412, 18] width 24 height 24
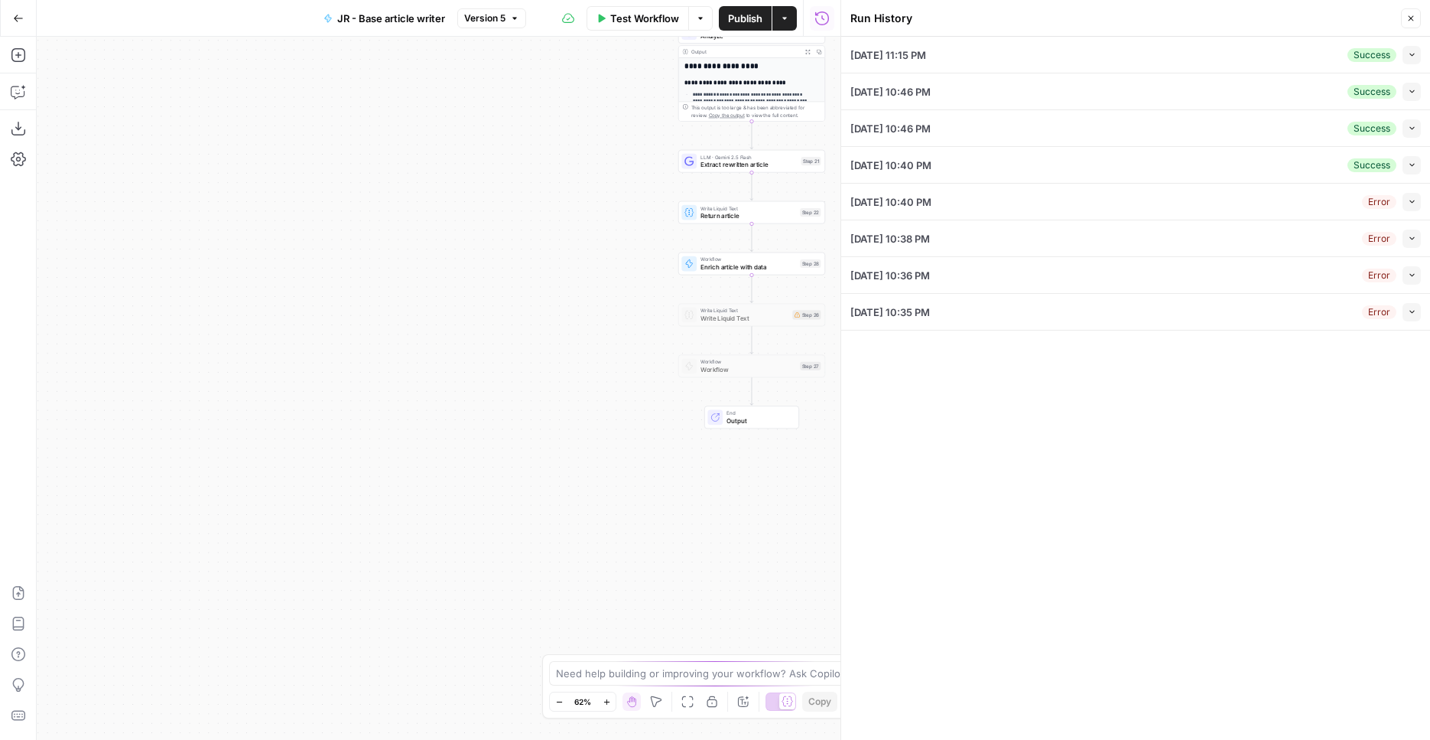
click at [1416, 60] on button "Collapse" at bounding box center [1412, 55] width 18 height 18
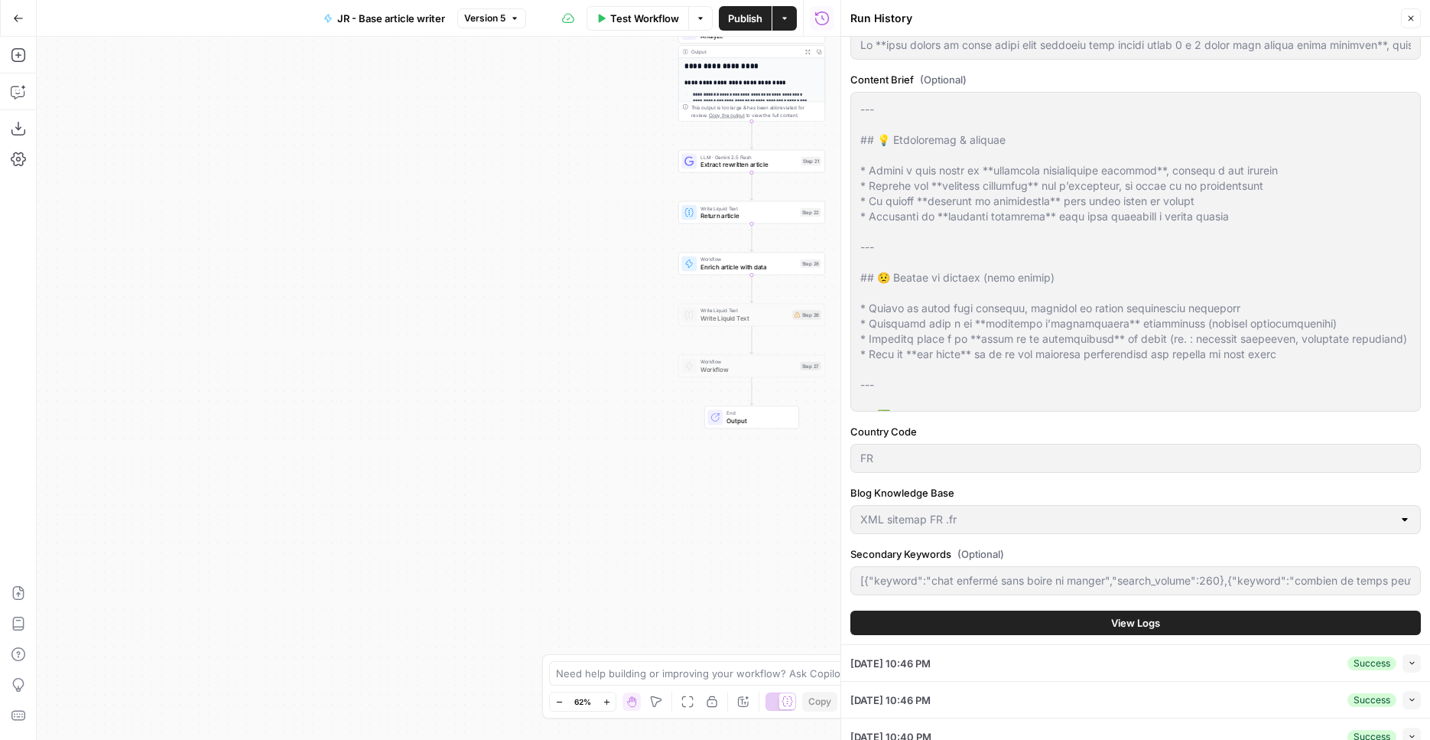
scroll to position [762, 0]
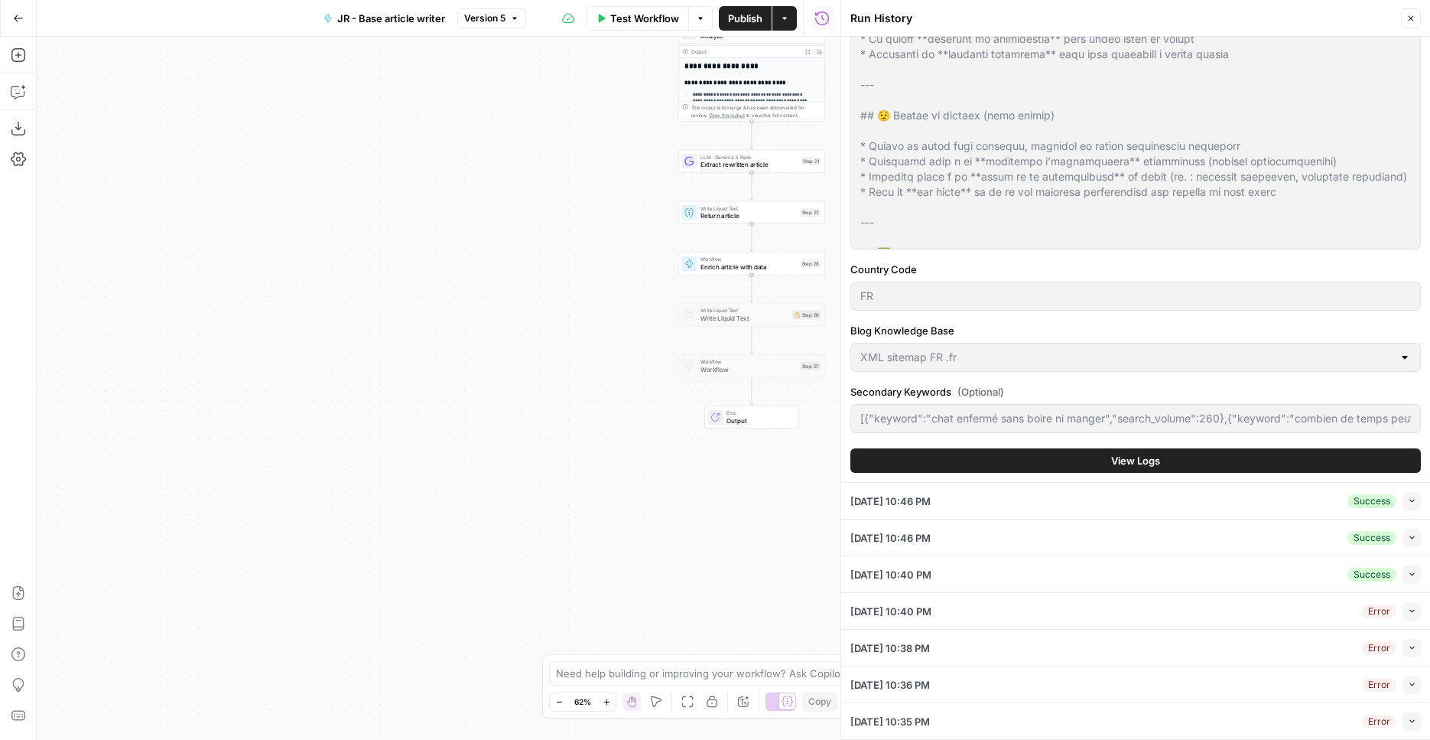
click at [1177, 463] on button "View Logs" at bounding box center [1135, 460] width 571 height 24
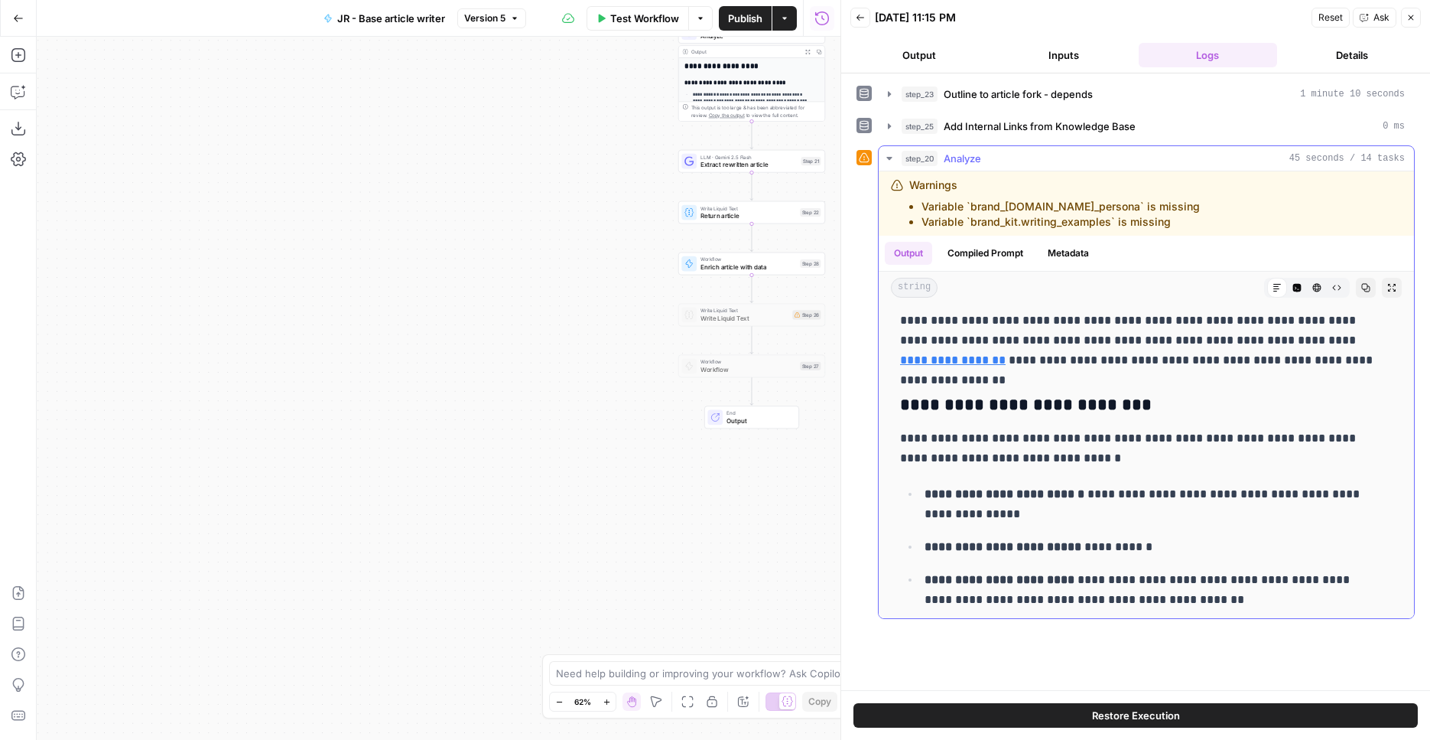
scroll to position [2638, 0]
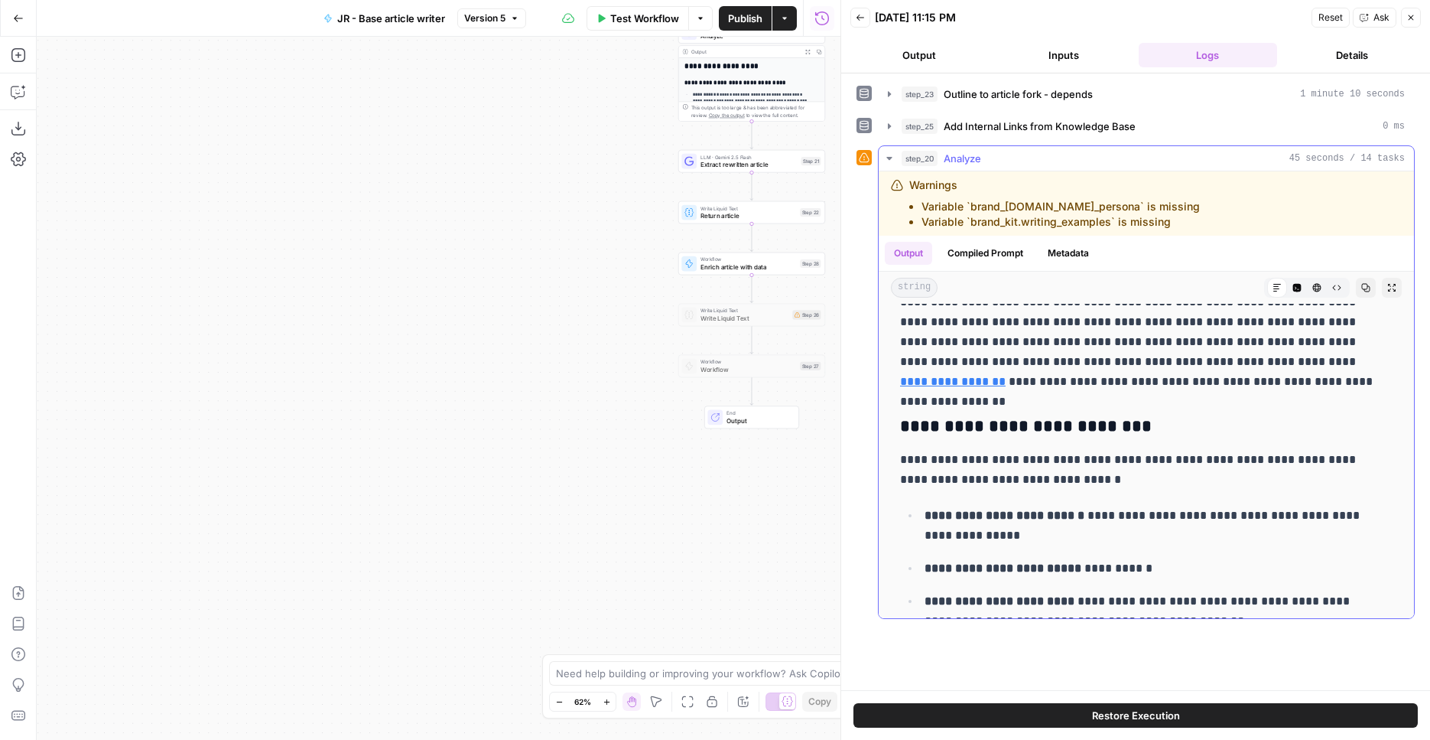
click at [1387, 292] on icon "button" at bounding box center [1391, 287] width 9 height 9
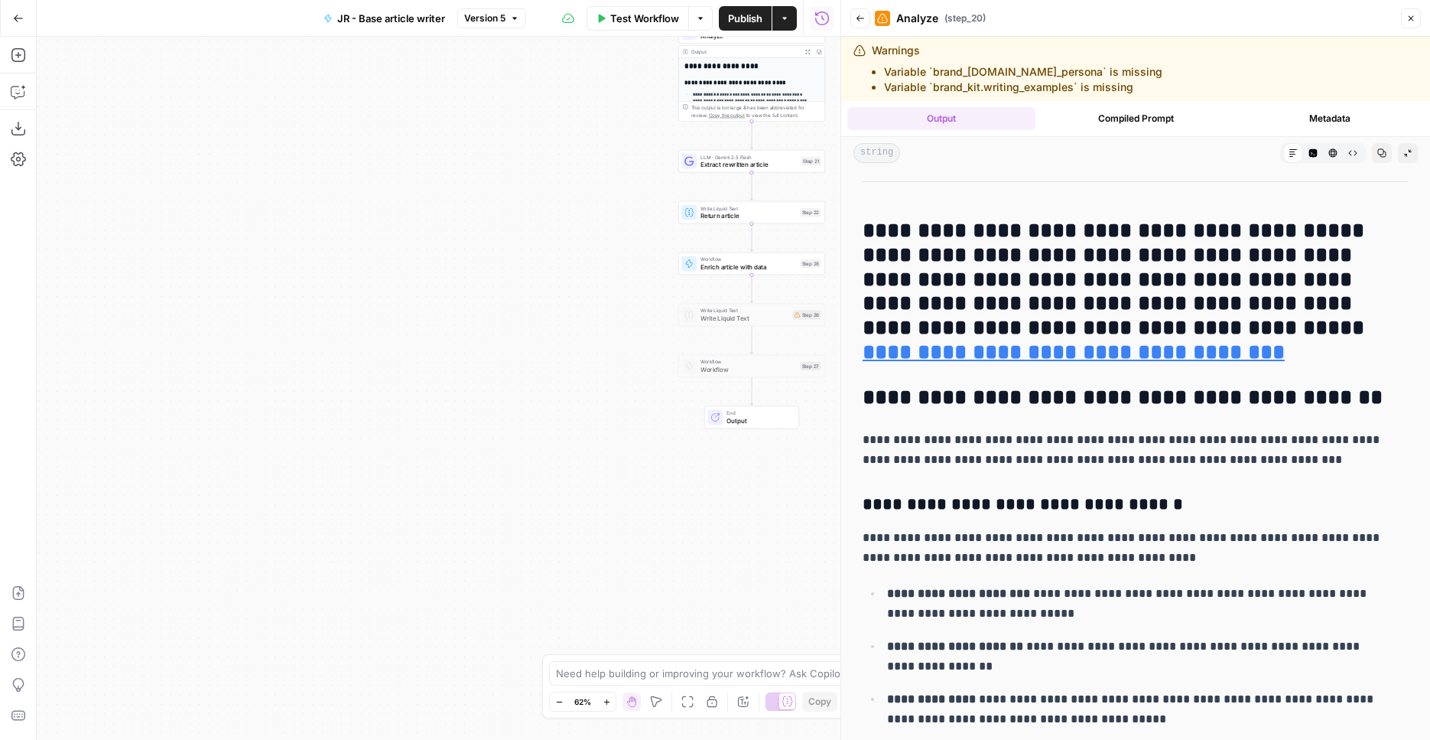
scroll to position [2875, 0]
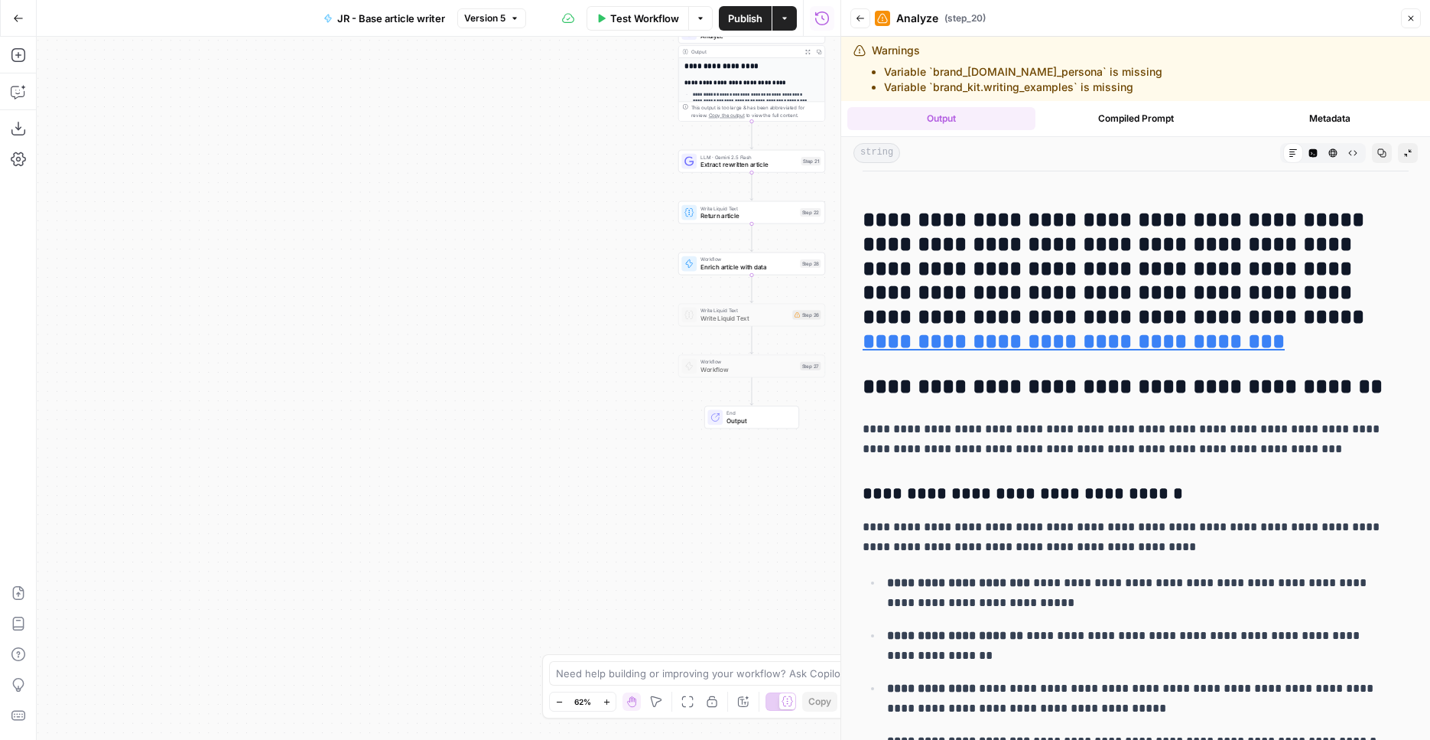
click at [1005, 243] on h2 "**********" at bounding box center [1124, 281] width 523 height 147
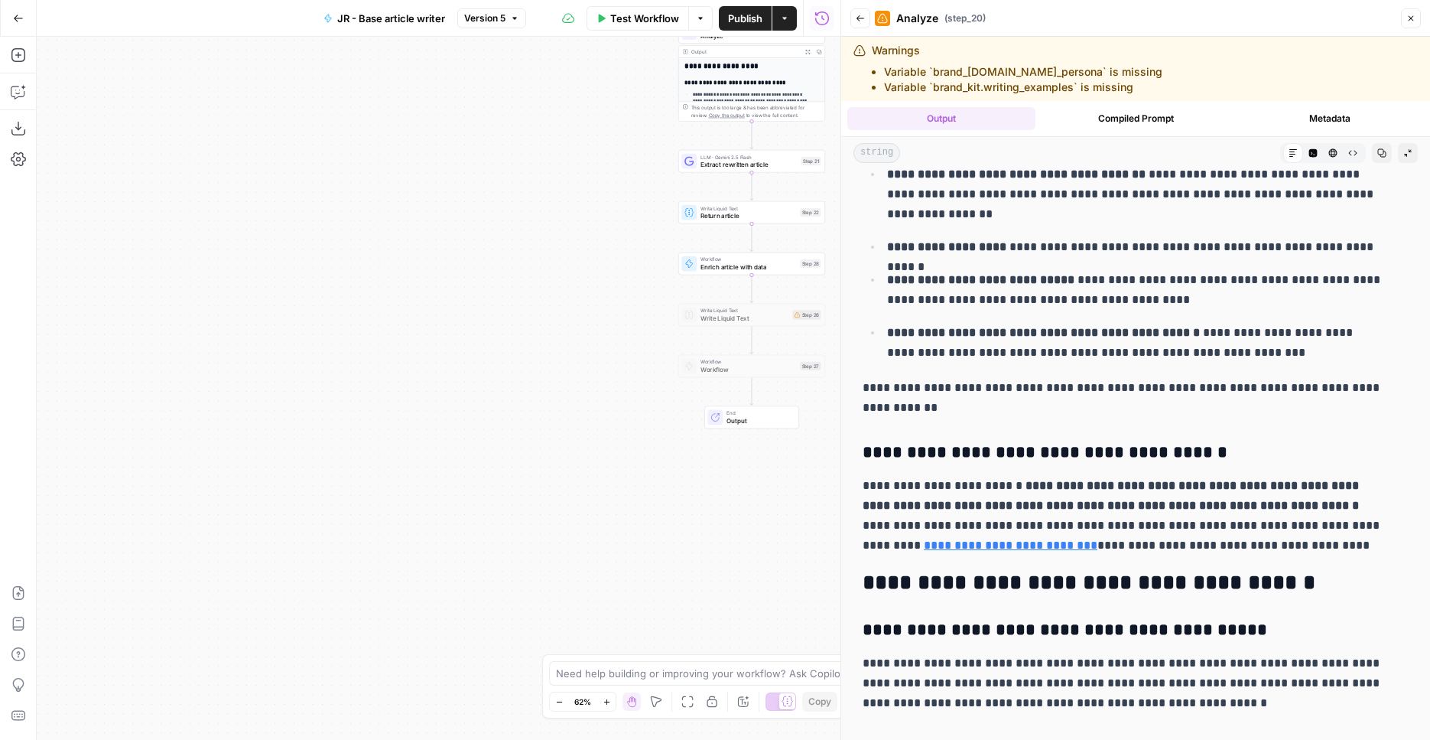
scroll to position [3866, 0]
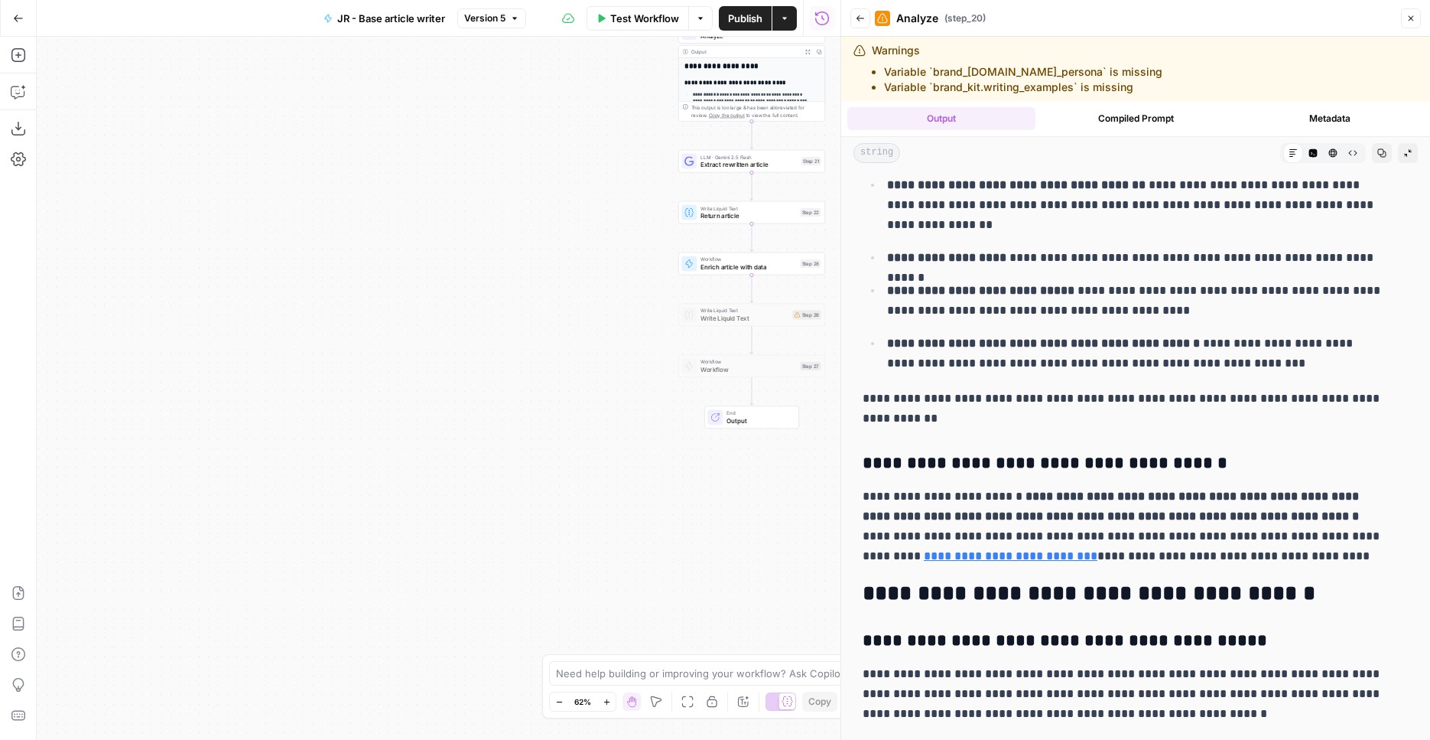
click at [1343, 148] on button "Raw Output" at bounding box center [1353, 153] width 20 height 20
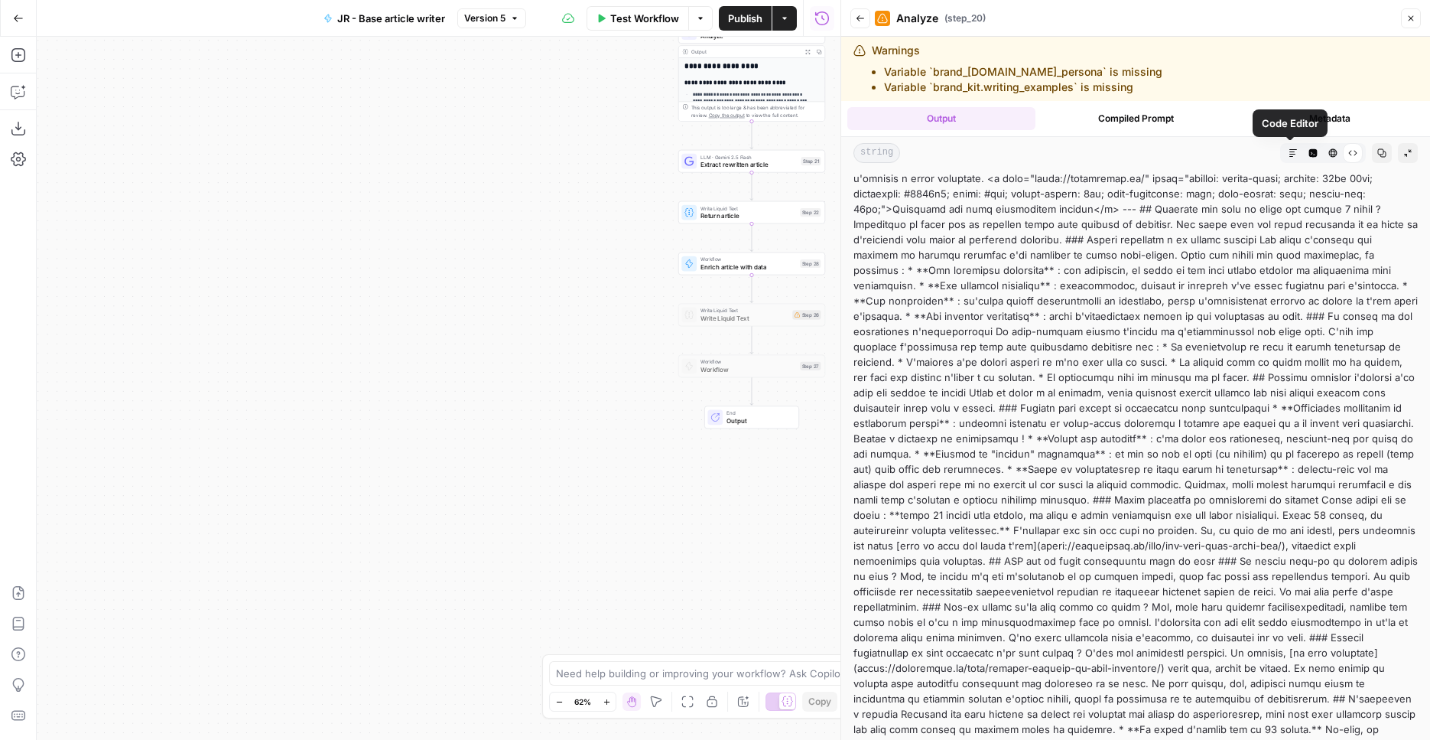
click at [1329, 152] on icon "button" at bounding box center [1333, 153] width 8 height 8
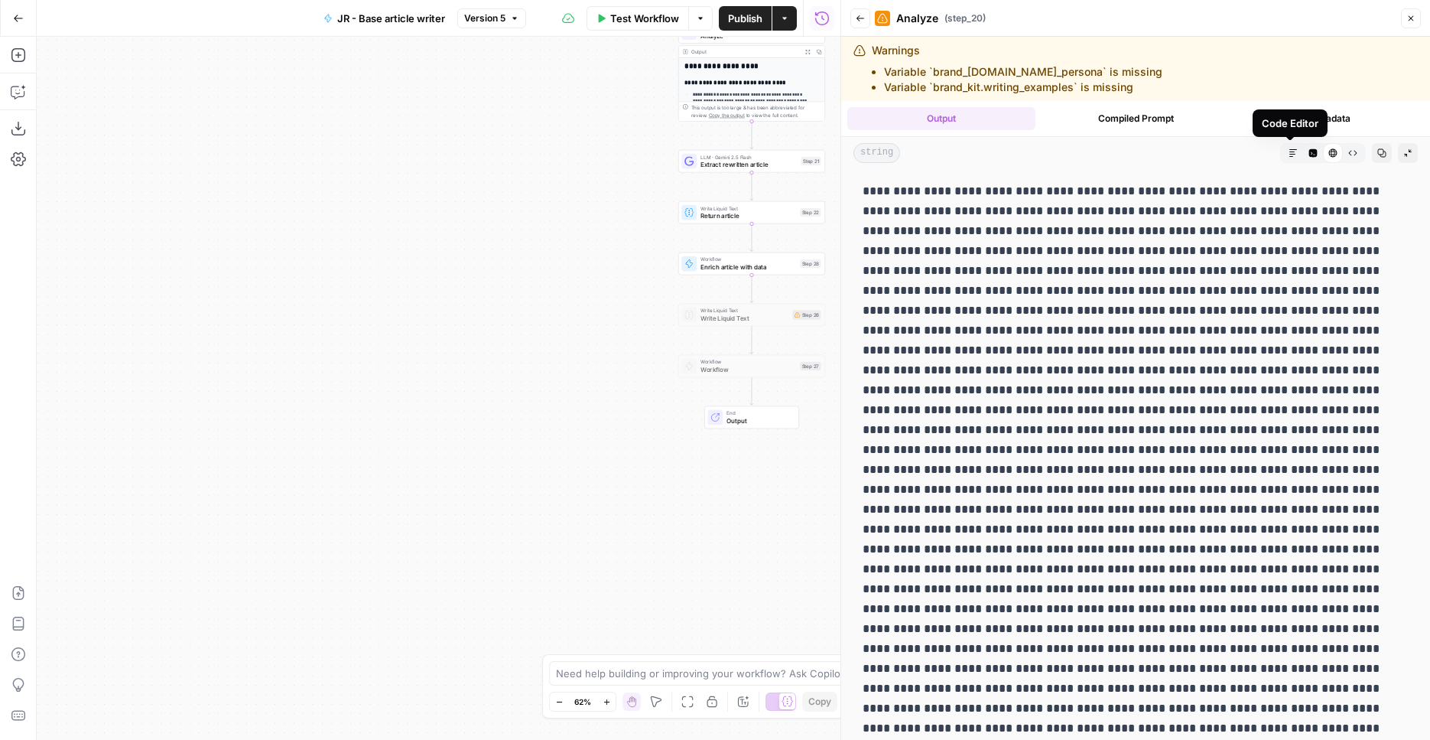
click at [1303, 153] on button "Code Editor" at bounding box center [1313, 153] width 20 height 20
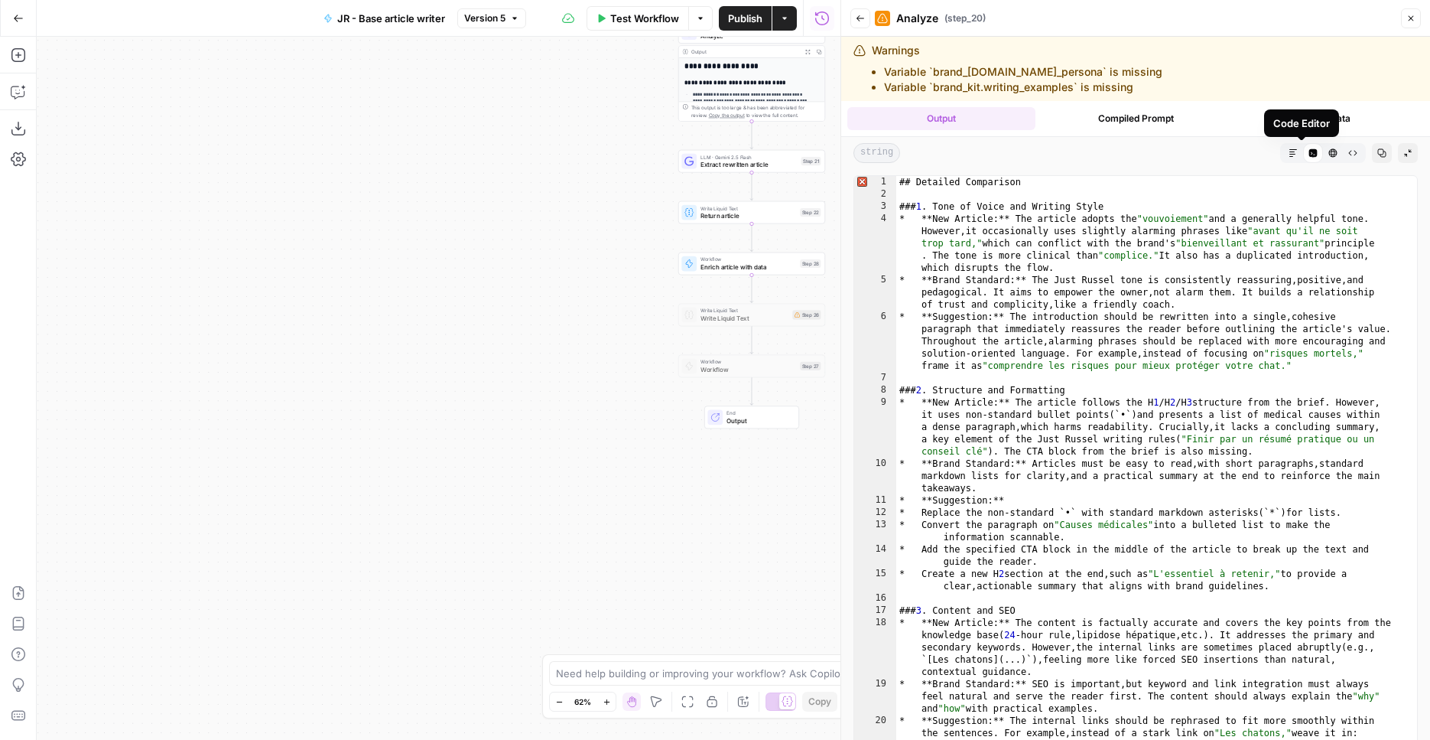
click at [1289, 155] on button "Markdown" at bounding box center [1293, 153] width 20 height 20
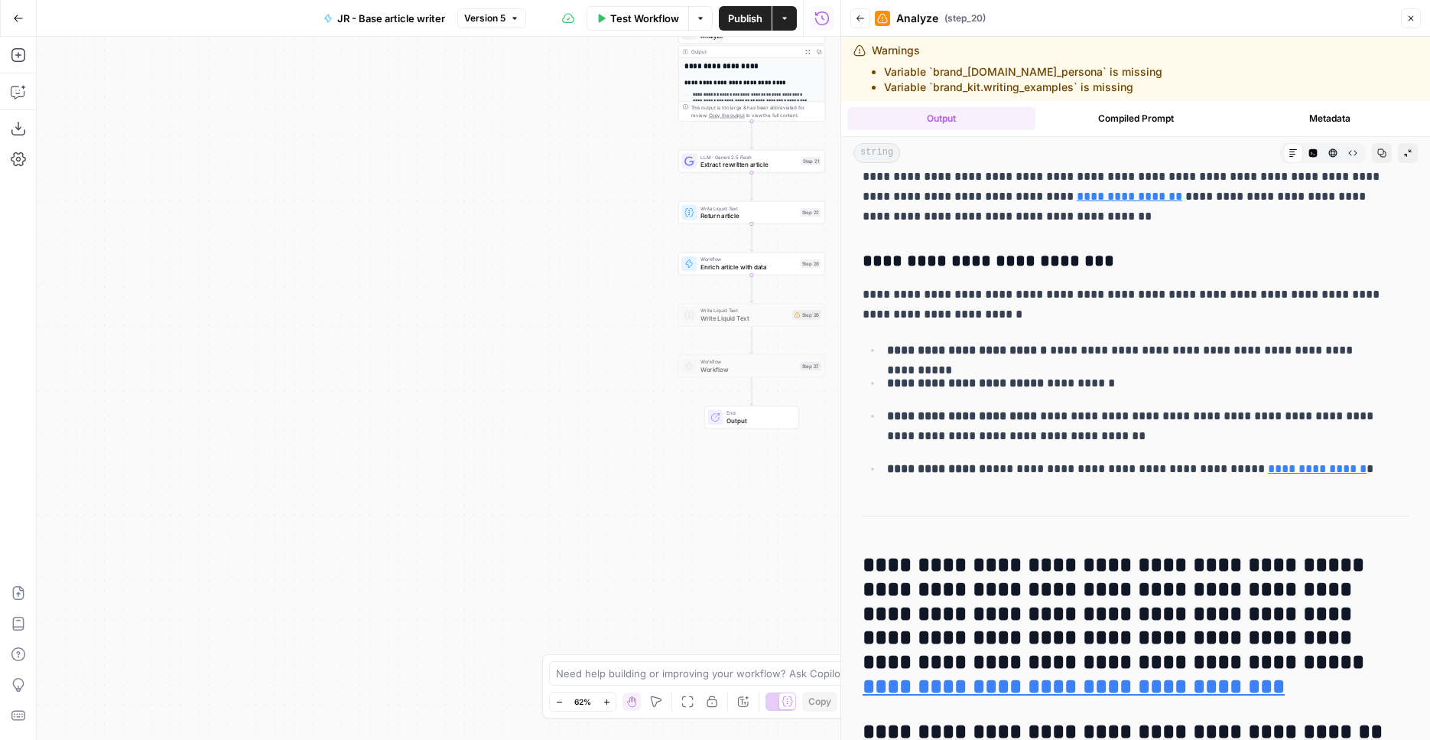
scroll to position [2508, 0]
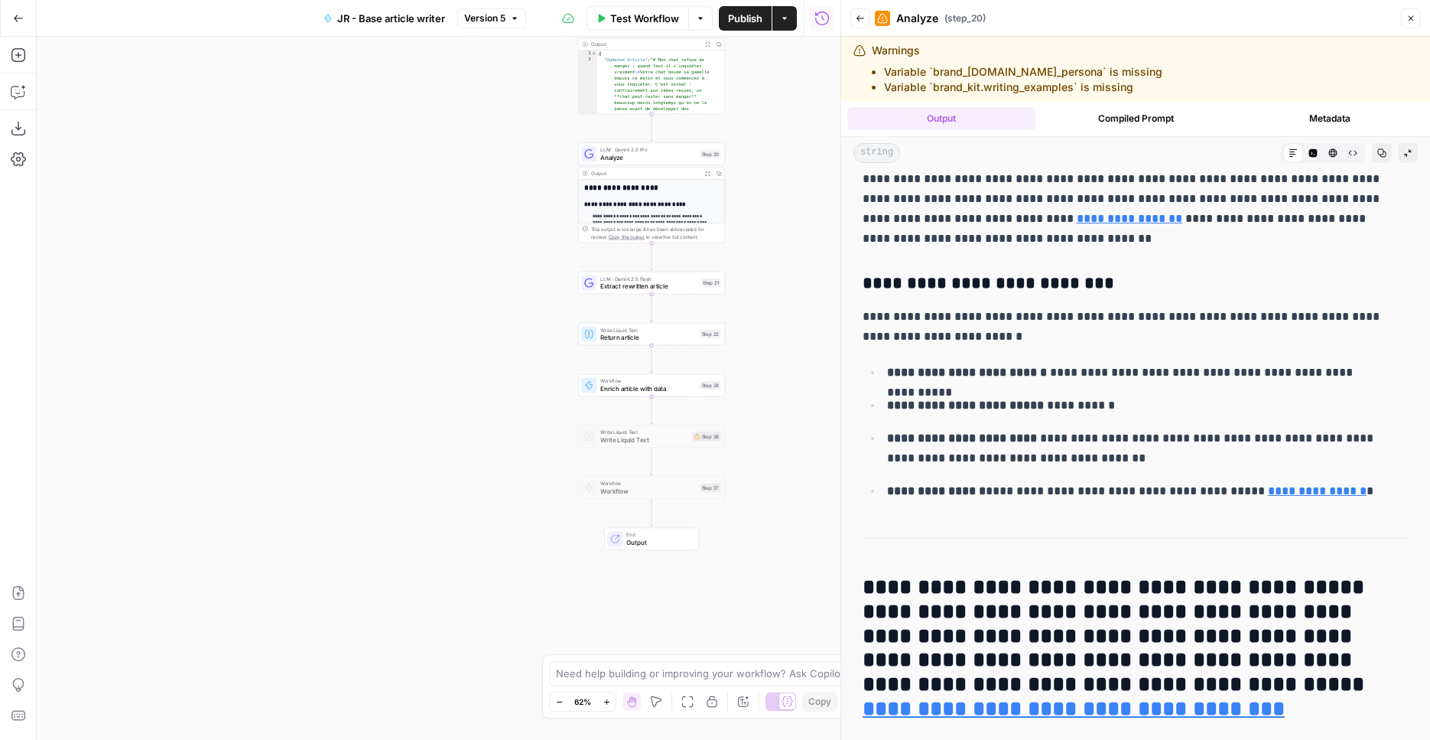
drag, startPoint x: 442, startPoint y: 216, endPoint x: 304, endPoint y: 377, distance: 211.5
click at [304, 382] on div "Workflow Set Inputs Inputs Workflow Outline to article fork - depends Step 23 P…" at bounding box center [439, 388] width 804 height 703
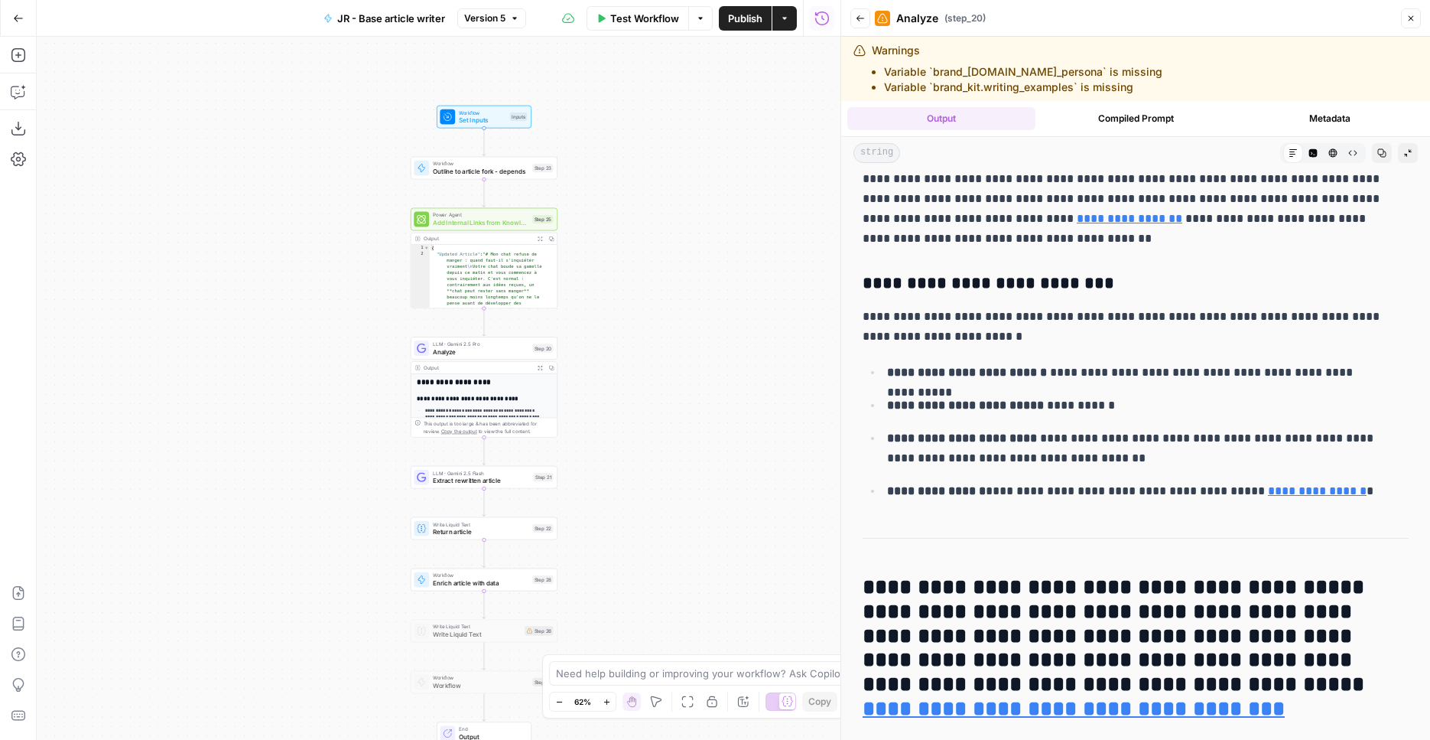
drag, startPoint x: 413, startPoint y: 205, endPoint x: 252, endPoint y: 403, distance: 255.5
click at [252, 403] on div "Workflow Set Inputs Inputs Workflow Outline to article fork - depends Step 23 P…" at bounding box center [439, 388] width 804 height 703
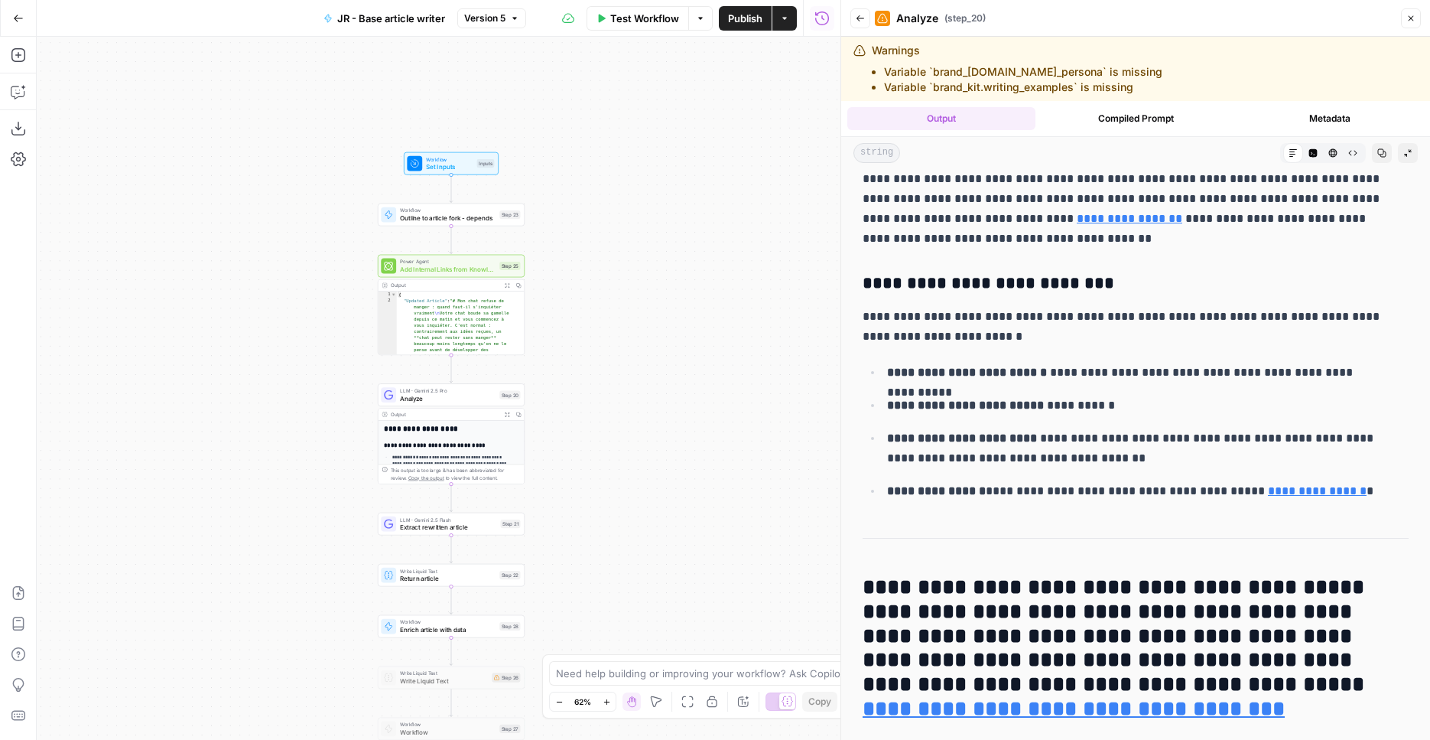
click at [619, 295] on div "Workflow Set Inputs Inputs Workflow Outline to article fork - depends Step 23 P…" at bounding box center [439, 388] width 804 height 703
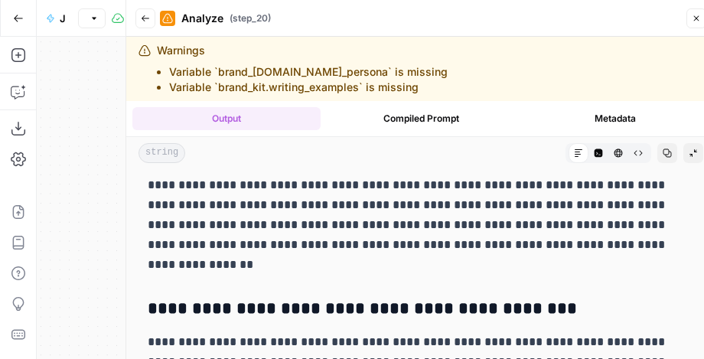
scroll to position [2047, 0]
